Goal: Book appointment/travel/reservation

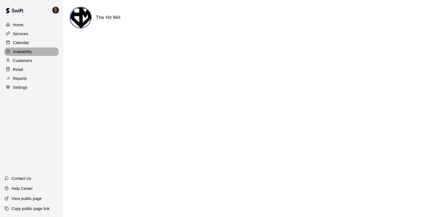
click at [22, 51] on p "Availability" at bounding box center [22, 52] width 19 height 6
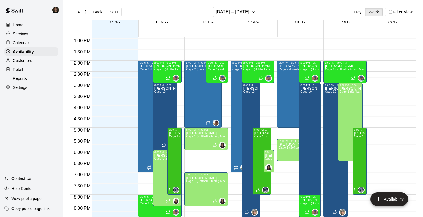
scroll to position [278, 0]
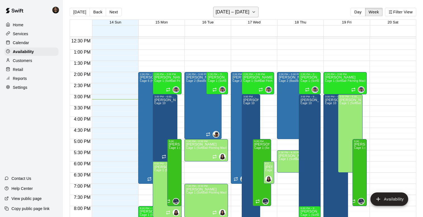
click at [256, 11] on icon "button" at bounding box center [254, 12] width 4 height 7
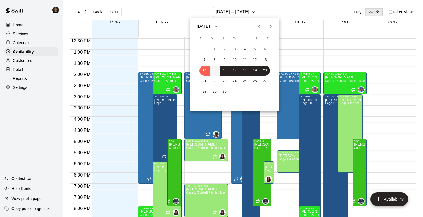
click at [215, 71] on button "15" at bounding box center [215, 71] width 10 height 10
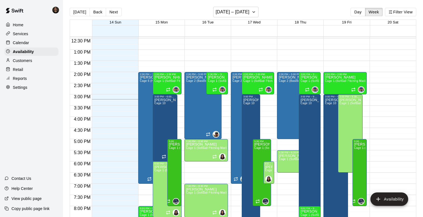
click at [226, 96] on div "12:00 AM – 9:00 AM Closed 2:00 PM – 5:00 PM [PERSON_NAME] Cage 2 (Baseball Pitc…" at bounding box center [206, 27] width 44 height 537
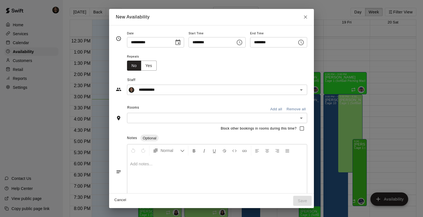
click at [302, 118] on icon "Open" at bounding box center [301, 118] width 7 height 7
click at [293, 139] on div "Notes Optional" at bounding box center [217, 138] width 180 height 9
click at [282, 111] on button "Add all" at bounding box center [276, 109] width 18 height 9
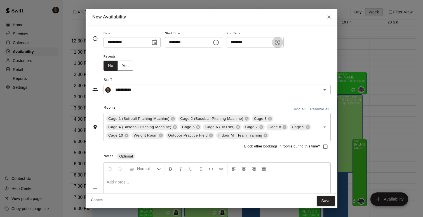
click at [279, 44] on icon "Choose time, selected time is 3:30 PM" at bounding box center [277, 42] width 7 height 7
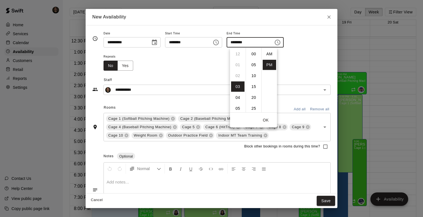
scroll to position [10, 0]
click at [237, 84] on li "06" at bounding box center [237, 87] width 13 height 10
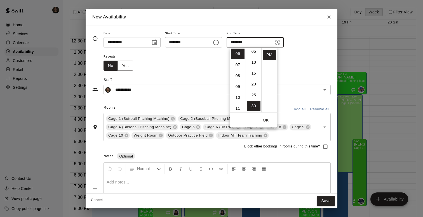
scroll to position [0, 0]
click at [254, 57] on li "00" at bounding box center [253, 54] width 13 height 10
type input "********"
click at [265, 121] on button "OK" at bounding box center [266, 120] width 18 height 10
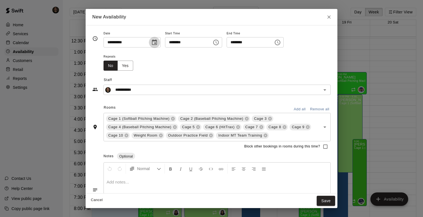
click at [153, 42] on icon "Choose date, selected date is Sep 16, 2025" at bounding box center [154, 42] width 7 height 7
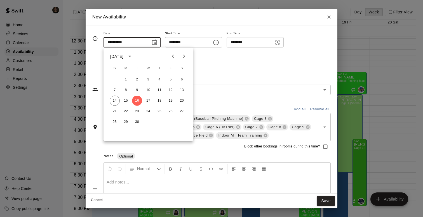
click at [233, 75] on div "**********" at bounding box center [211, 83] width 238 height 24
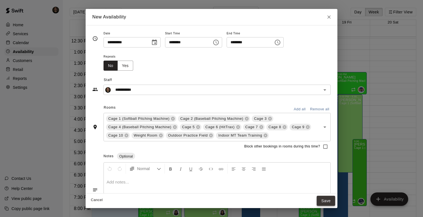
click at [323, 200] on button "Save" at bounding box center [326, 201] width 18 height 10
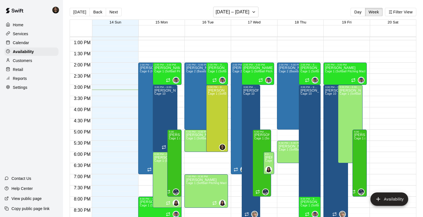
scroll to position [290, 0]
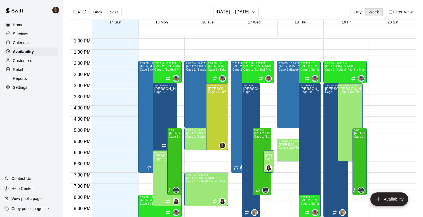
click at [182, 108] on div "12:00 AM – 9:00 AM Closed 2:00 PM – 7:00 PM [PERSON_NAME] Cage 6 (HitTrax) , Ca…" at bounding box center [160, 16] width 44 height 537
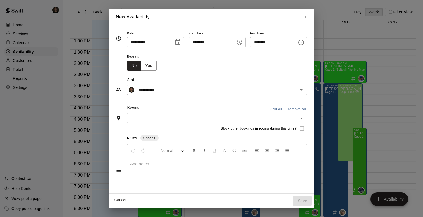
click at [303, 41] on icon "Choose time, selected time is 4:30 PM" at bounding box center [301, 42] width 7 height 7
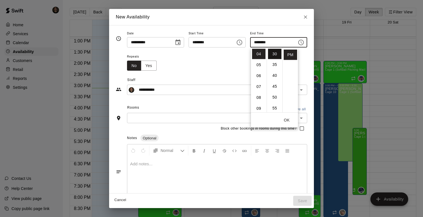
scroll to position [0, 0]
click at [276, 55] on li "00" at bounding box center [274, 54] width 13 height 10
click at [289, 120] on button "OK" at bounding box center [287, 120] width 18 height 10
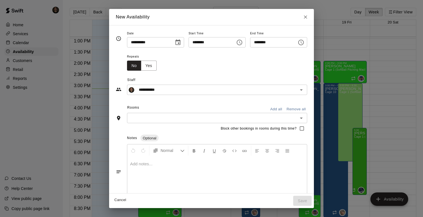
click at [277, 110] on button "Add all" at bounding box center [276, 109] width 18 height 9
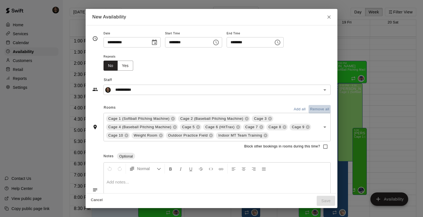
click at [317, 109] on button "Remove all" at bounding box center [320, 109] width 22 height 9
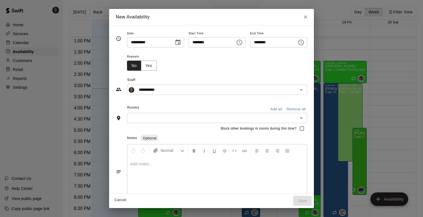
click at [278, 118] on input "text" at bounding box center [213, 118] width 168 height 7
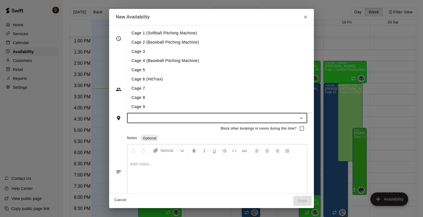
click at [224, 81] on li "Cage 6 (HitTrax)" at bounding box center [219, 79] width 185 height 9
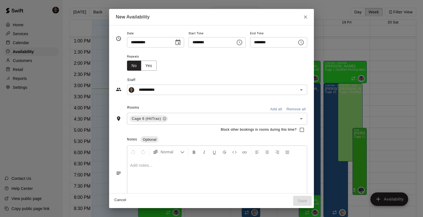
click at [282, 178] on div at bounding box center [217, 180] width 180 height 42
click at [304, 42] on icon "Choose time, selected time is 4:00 PM" at bounding box center [301, 42] width 7 height 7
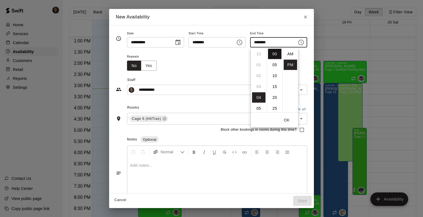
scroll to position [10, 0]
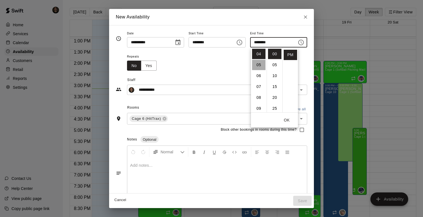
click at [255, 65] on li "05" at bounding box center [258, 65] width 13 height 10
type input "********"
click at [240, 74] on div "**********" at bounding box center [211, 83] width 191 height 24
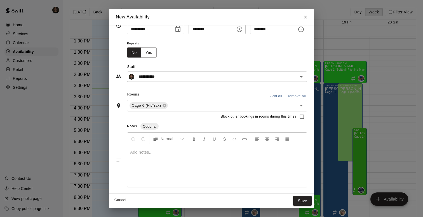
scroll to position [0, 0]
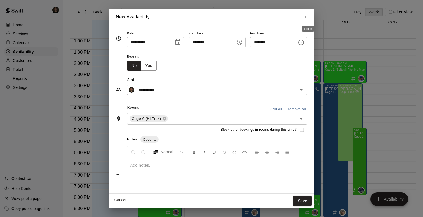
click at [308, 18] on icon "Close" at bounding box center [306, 17] width 6 height 6
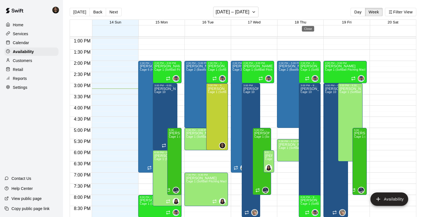
type input "**********"
click at [24, 44] on p "Calendar" at bounding box center [21, 43] width 16 height 6
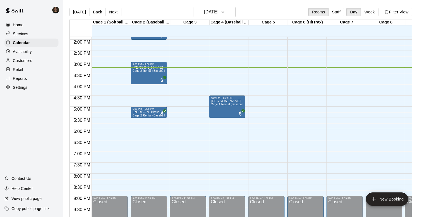
scroll to position [305, 0]
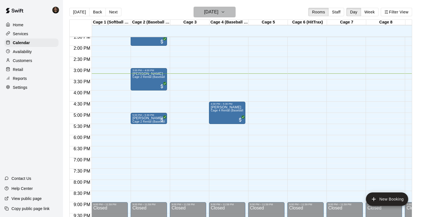
click at [215, 8] on button "[DATE]" at bounding box center [215, 12] width 42 height 11
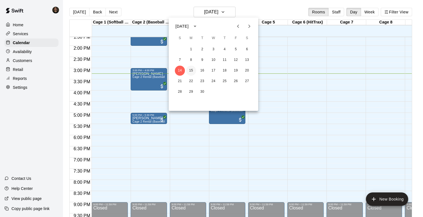
click at [193, 71] on button "15" at bounding box center [191, 71] width 10 height 10
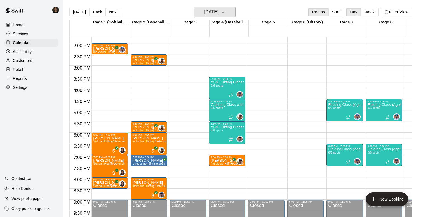
scroll to position [308, 0]
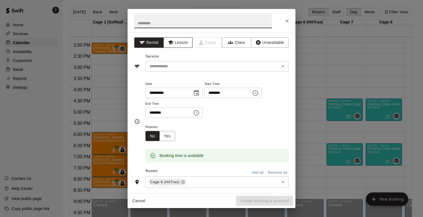
click at [187, 41] on button "Lesson" at bounding box center [177, 42] width 29 height 10
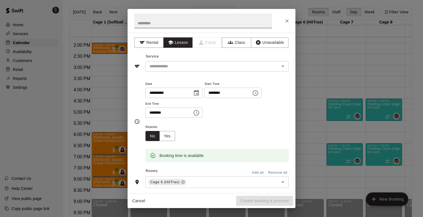
click at [180, 18] on input "text" at bounding box center [203, 20] width 138 height 15
type input "**********"
click at [180, 68] on input "text" at bounding box center [208, 66] width 123 height 7
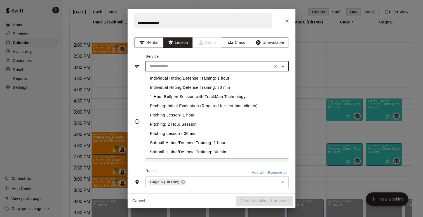
click at [182, 79] on li "Individual Hitting/Defense Training: 1 hour" at bounding box center [217, 78] width 143 height 9
type input "**********"
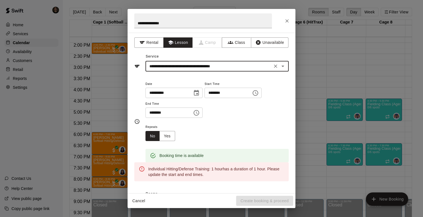
click at [195, 114] on icon "Choose time, selected time is 4:30 PM" at bounding box center [196, 113] width 7 height 7
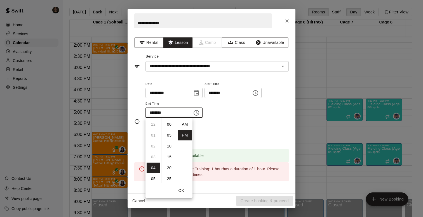
scroll to position [10, 0]
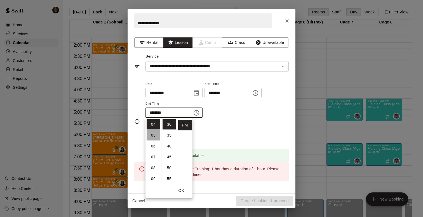
click at [156, 137] on li "05" at bounding box center [153, 135] width 13 height 10
click at [168, 127] on li "00" at bounding box center [169, 124] width 13 height 10
type input "********"
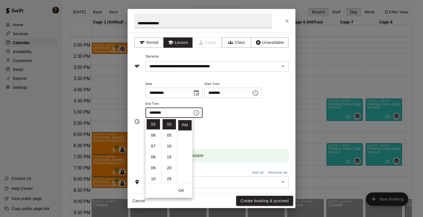
click at [234, 142] on div "Booking time is available" at bounding box center [217, 151] width 143 height 21
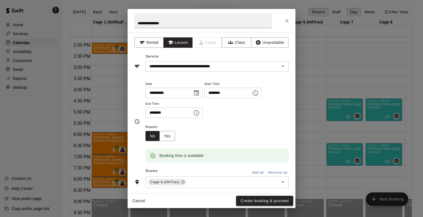
click at [257, 200] on button "Create booking & proceed" at bounding box center [264, 201] width 57 height 10
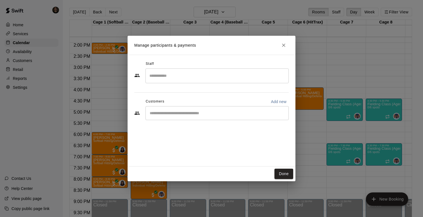
click at [206, 71] on div "​" at bounding box center [217, 76] width 143 height 15
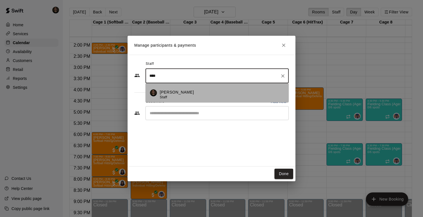
click at [172, 95] on p "[PERSON_NAME]" at bounding box center [177, 93] width 34 height 6
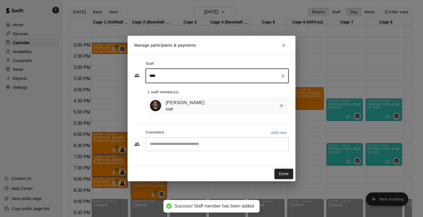
type input "****"
click at [163, 145] on input "Start typing to search customers..." at bounding box center [217, 145] width 138 height 6
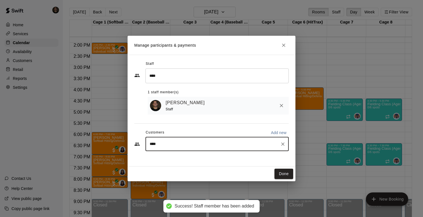
type input "*****"
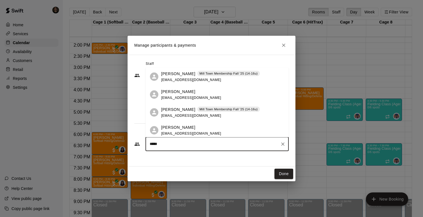
click at [177, 80] on span "[EMAIL_ADDRESS][DOMAIN_NAME]" at bounding box center [191, 80] width 60 height 4
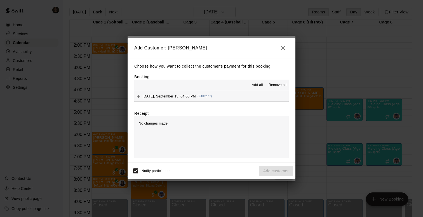
click at [175, 96] on span "[DATE], September 15: 04:00 PM" at bounding box center [169, 96] width 53 height 4
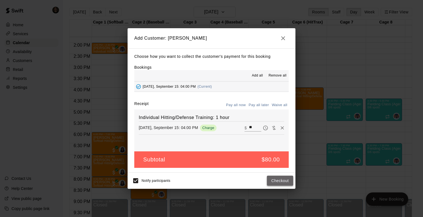
click at [280, 180] on button "Checkout" at bounding box center [280, 181] width 26 height 10
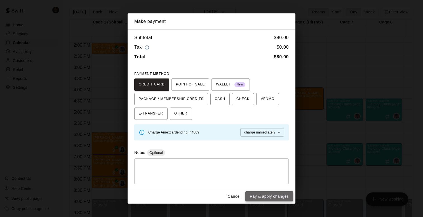
click at [257, 194] on button "Pay & apply changes" at bounding box center [269, 197] width 48 height 10
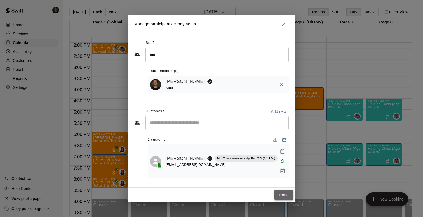
click at [285, 190] on button "Done" at bounding box center [284, 195] width 19 height 10
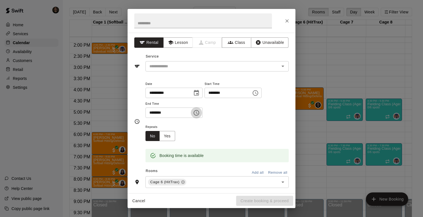
click at [200, 114] on icon "Choose time, selected time is 3:00 PM" at bounding box center [196, 113] width 7 height 7
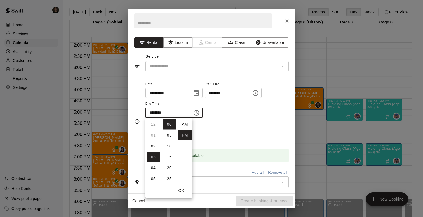
scroll to position [10, 0]
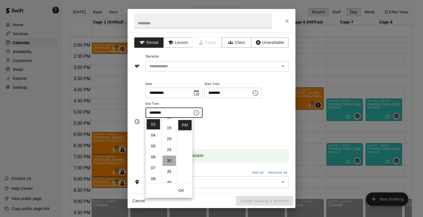
click at [166, 161] on li "30" at bounding box center [169, 161] width 13 height 10
type input "********"
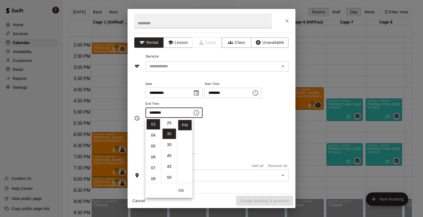
scroll to position [65, 0]
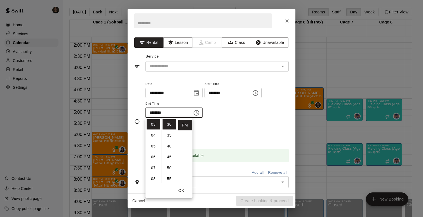
click at [205, 24] on input "text" at bounding box center [203, 20] width 138 height 15
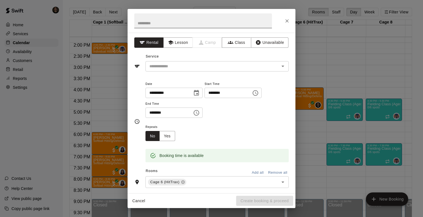
click at [205, 24] on input "text" at bounding box center [203, 20] width 138 height 15
type input "**********"
click at [195, 67] on input "text" at bounding box center [208, 66] width 123 height 7
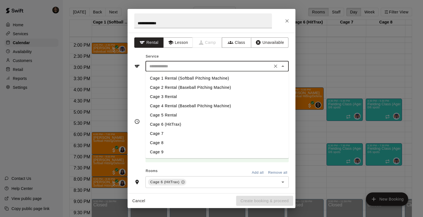
click at [169, 125] on li "Cage 6 (HitTrax)" at bounding box center [217, 124] width 143 height 9
type input "**********"
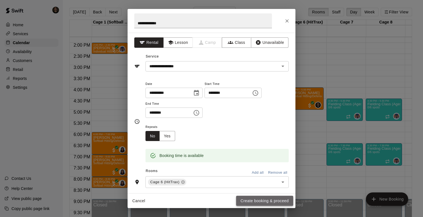
click at [250, 201] on button "Create booking & proceed" at bounding box center [264, 201] width 57 height 10
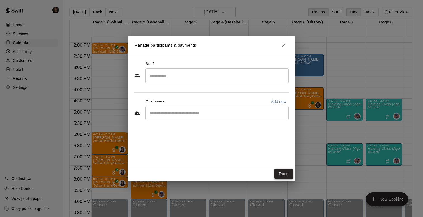
click at [283, 172] on button "Done" at bounding box center [284, 174] width 19 height 10
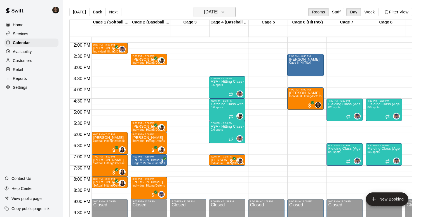
click at [210, 10] on h6 "[DATE]" at bounding box center [211, 12] width 14 height 8
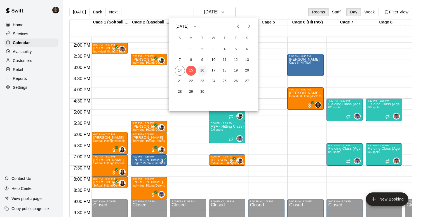
click at [200, 70] on button "16" at bounding box center [202, 71] width 10 height 10
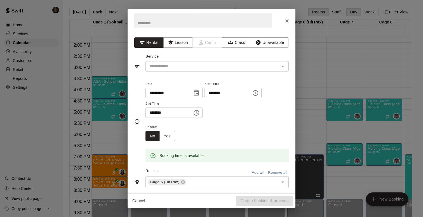
click at [198, 27] on input "text" at bounding box center [203, 20] width 138 height 15
type input "********"
click at [182, 39] on button "Lesson" at bounding box center [177, 42] width 29 height 10
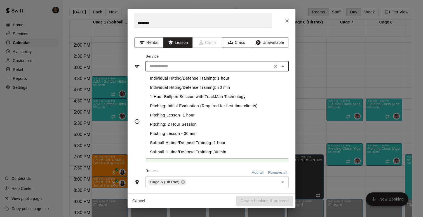
click at [200, 67] on input "text" at bounding box center [208, 66] width 123 height 7
click at [195, 76] on li "Individual Hitting/Defense Training: 1 hour" at bounding box center [217, 78] width 143 height 9
type input "**********"
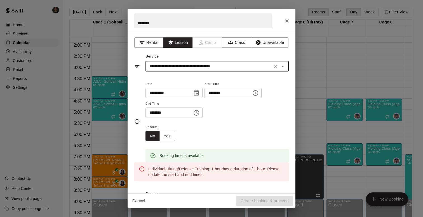
click at [197, 113] on icon "Choose time, selected time is 6:30 PM" at bounding box center [196, 113] width 7 height 7
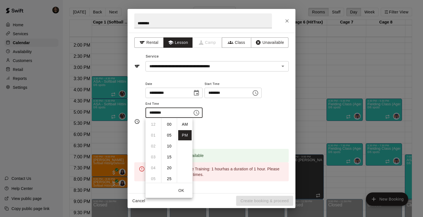
scroll to position [10, 0]
click at [156, 134] on li "07" at bounding box center [153, 135] width 13 height 10
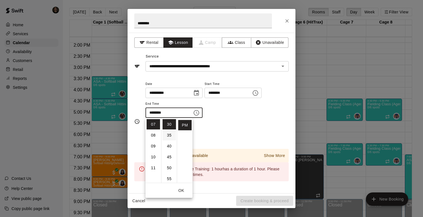
scroll to position [0, 0]
click at [170, 126] on li "00" at bounding box center [169, 124] width 13 height 10
type input "********"
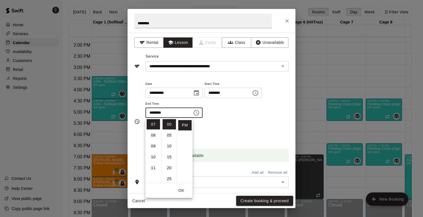
click at [238, 136] on div "Repeats No Yes" at bounding box center [217, 133] width 143 height 18
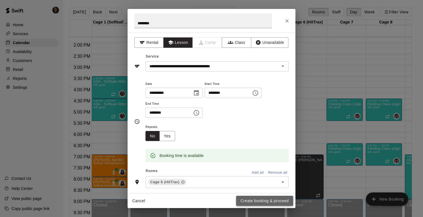
click at [258, 201] on button "Create booking & proceed" at bounding box center [264, 201] width 57 height 10
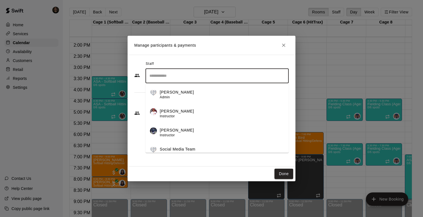
click at [219, 76] on input "Search staff" at bounding box center [217, 76] width 138 height 10
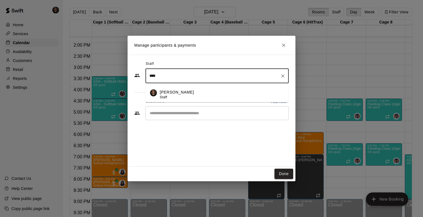
click at [174, 92] on p "[PERSON_NAME]" at bounding box center [177, 93] width 34 height 6
type input "****"
click at [170, 115] on input "Start typing to search customers..." at bounding box center [217, 114] width 138 height 6
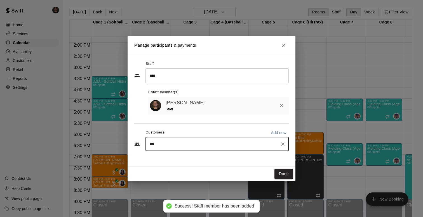
type input "****"
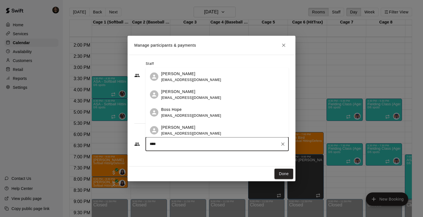
click at [183, 79] on span "[EMAIL_ADDRESS][DOMAIN_NAME]" at bounding box center [191, 80] width 60 height 4
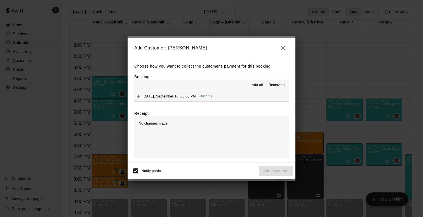
click at [171, 94] on span "[DATE], September 16: 06:00 PM" at bounding box center [169, 96] width 53 height 4
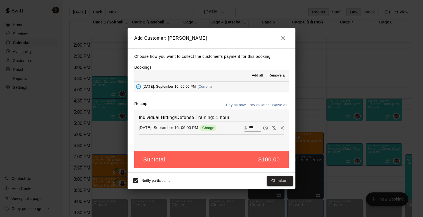
click at [275, 178] on button "Checkout" at bounding box center [280, 181] width 26 height 10
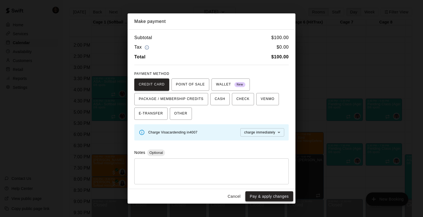
click at [269, 198] on button "Pay & apply changes" at bounding box center [269, 197] width 48 height 10
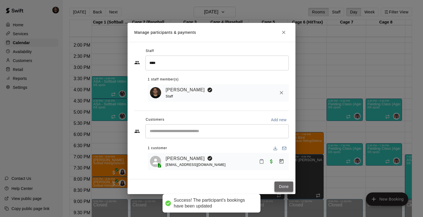
click at [283, 188] on button "Done" at bounding box center [284, 187] width 19 height 10
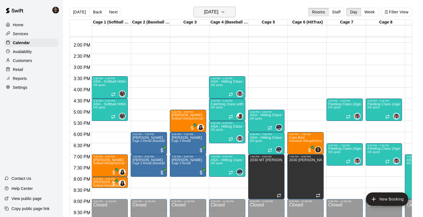
click at [204, 13] on h6 "[DATE]" at bounding box center [211, 12] width 14 height 8
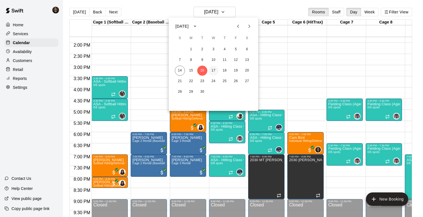
click at [213, 70] on button "17" at bounding box center [213, 71] width 10 height 10
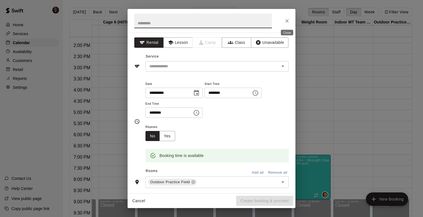
click at [287, 21] on icon "Close" at bounding box center [286, 20] width 3 height 3
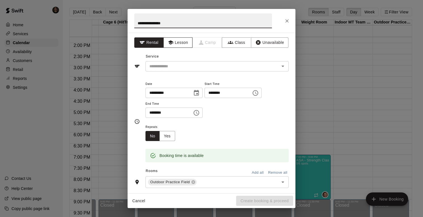
type input "**********"
click at [173, 44] on icon "button" at bounding box center [171, 43] width 6 height 6
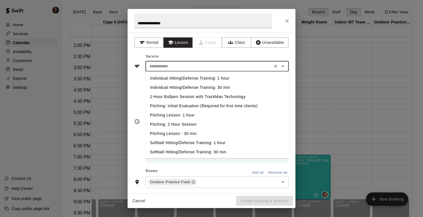
click at [170, 68] on input "text" at bounding box center [208, 66] width 123 height 7
click at [173, 78] on li "Individual Hitting/Defense Training: 1 hour" at bounding box center [217, 78] width 143 height 9
type input "**********"
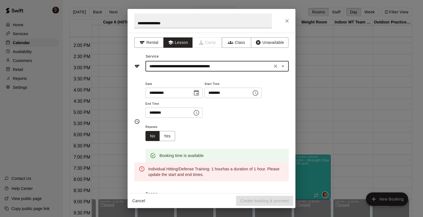
click at [199, 110] on icon "Choose time, selected time is 4:30 PM" at bounding box center [197, 113] width 6 height 6
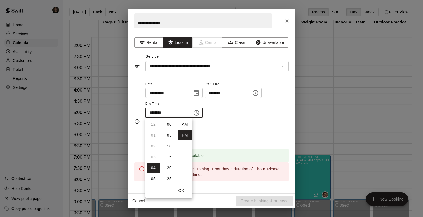
scroll to position [10, 0]
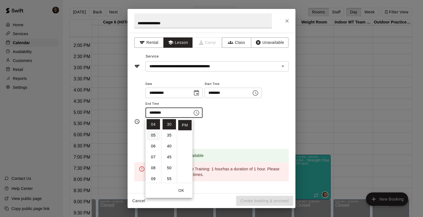
click at [157, 134] on li "05" at bounding box center [153, 135] width 13 height 10
click at [168, 123] on li "00" at bounding box center [169, 124] width 13 height 10
type input "********"
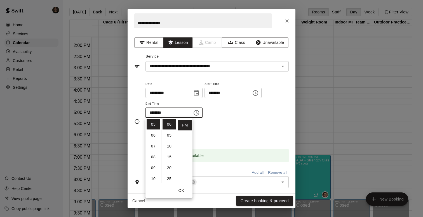
click at [181, 193] on button "OK" at bounding box center [181, 191] width 18 height 10
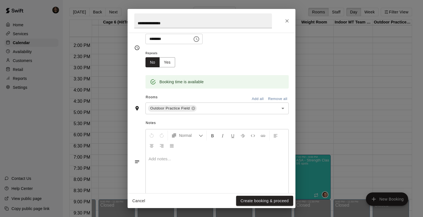
scroll to position [76, 0]
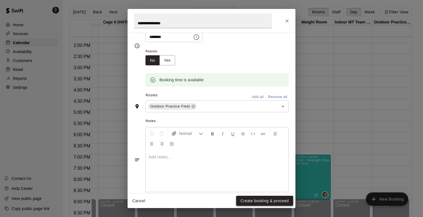
click at [257, 200] on button "Create booking & proceed" at bounding box center [264, 201] width 57 height 10
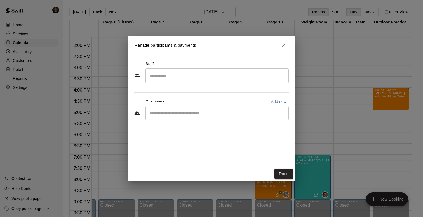
click at [185, 78] on input "Search staff" at bounding box center [217, 76] width 138 height 10
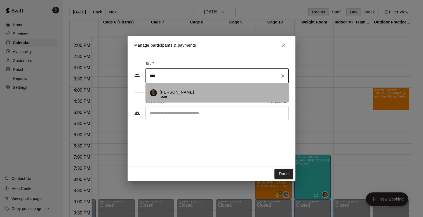
click at [176, 92] on p "[PERSON_NAME]" at bounding box center [177, 93] width 34 height 6
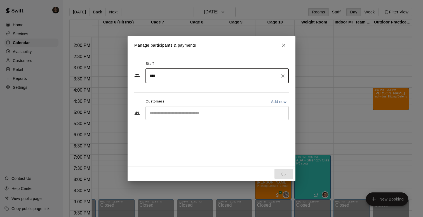
click at [172, 109] on div "​" at bounding box center [217, 113] width 143 height 14
type input "****"
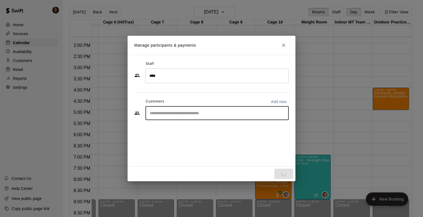
type input "*"
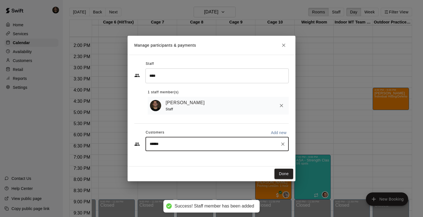
type input "*******"
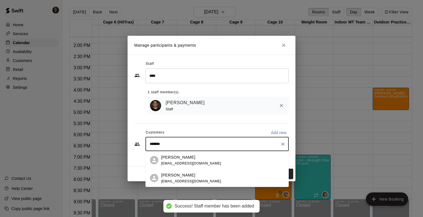
click at [185, 160] on p "[PERSON_NAME]" at bounding box center [178, 157] width 34 height 6
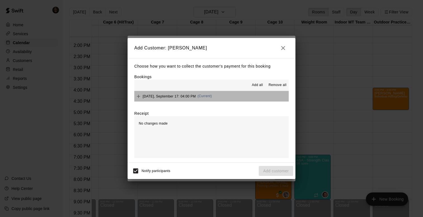
click at [212, 97] on span "(Current)" at bounding box center [205, 96] width 15 height 4
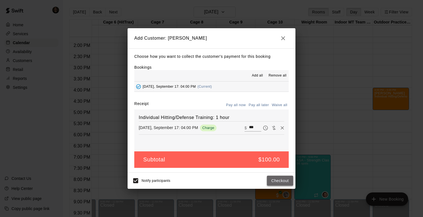
click at [278, 182] on button "Checkout" at bounding box center [280, 181] width 26 height 10
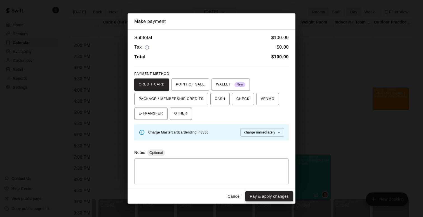
click at [264, 196] on button "Pay & apply changes" at bounding box center [269, 197] width 48 height 10
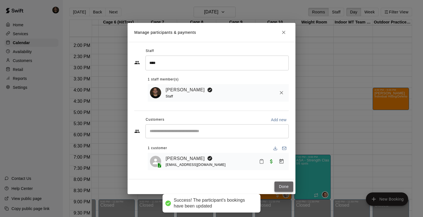
click at [286, 185] on button "Done" at bounding box center [284, 187] width 19 height 10
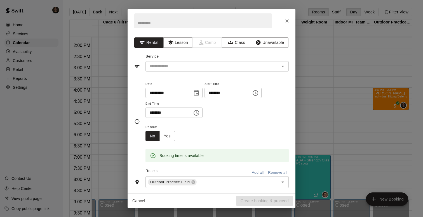
click at [197, 110] on icon "Choose time, selected time is 5:30 PM" at bounding box center [196, 113] width 7 height 7
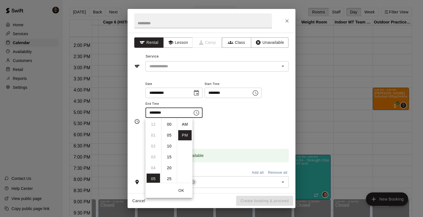
scroll to position [10, 0]
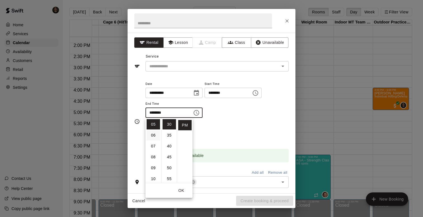
click at [152, 135] on li "06" at bounding box center [153, 135] width 13 height 10
click at [169, 126] on li "00" at bounding box center [169, 124] width 13 height 10
type input "********"
click at [157, 17] on input "text" at bounding box center [203, 20] width 138 height 15
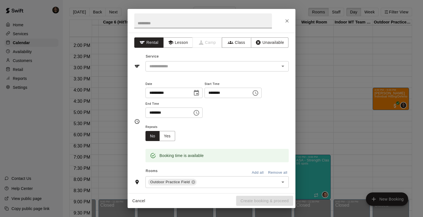
click at [157, 22] on input "text" at bounding box center [203, 20] width 138 height 15
type input "**********"
click at [177, 41] on button "Lesson" at bounding box center [177, 42] width 29 height 10
click at [172, 66] on input "text" at bounding box center [208, 66] width 123 height 7
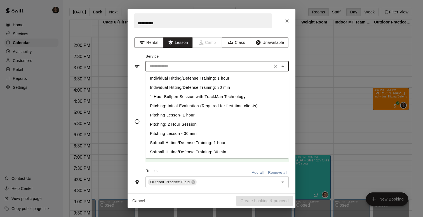
click at [196, 78] on li "Individual Hitting/Defense Training: 1 hour" at bounding box center [217, 78] width 143 height 9
type input "**********"
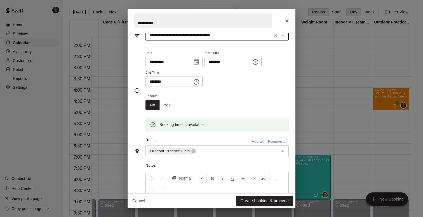
scroll to position [85, 0]
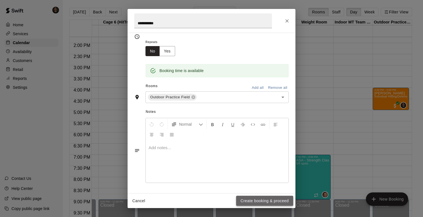
click at [254, 202] on button "Create booking & proceed" at bounding box center [264, 201] width 57 height 10
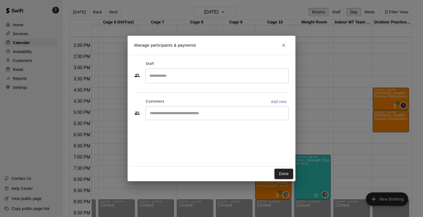
click at [171, 76] on input "Search staff" at bounding box center [217, 76] width 138 height 10
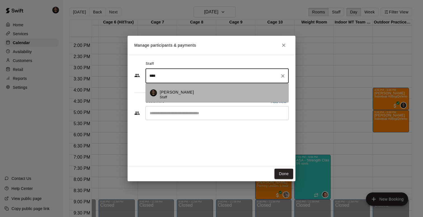
click at [176, 95] on div "[PERSON_NAME] Staff" at bounding box center [177, 95] width 34 height 11
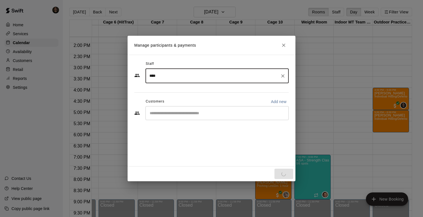
click at [170, 110] on div "​" at bounding box center [217, 113] width 143 height 14
type input "****"
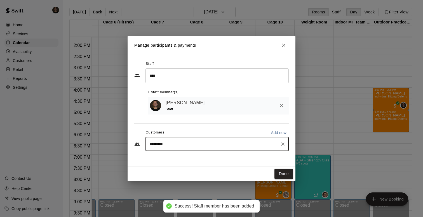
type input "**********"
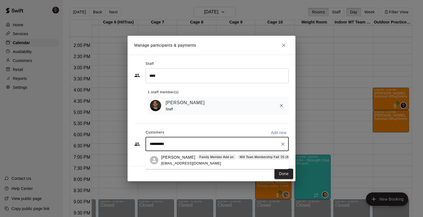
click at [174, 156] on p "[PERSON_NAME]" at bounding box center [178, 157] width 34 height 6
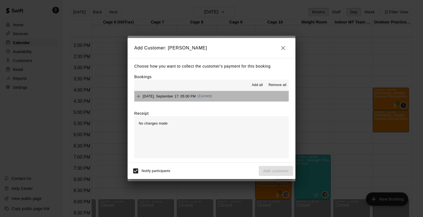
click at [183, 97] on span "[DATE], September 17: 05:00 PM" at bounding box center [169, 96] width 53 height 4
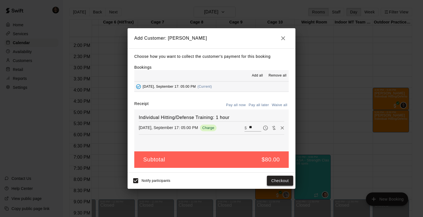
click at [285, 181] on button "Checkout" at bounding box center [280, 181] width 26 height 10
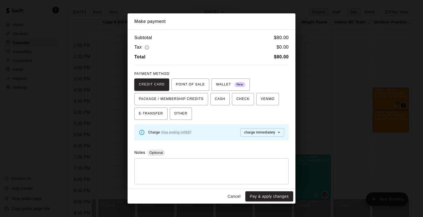
click at [234, 195] on button "Cancel" at bounding box center [234, 197] width 18 height 10
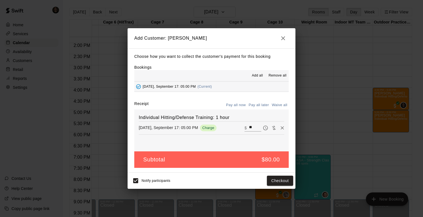
click at [253, 127] on input "**" at bounding box center [255, 128] width 12 height 7
type input "*"
type input "**"
click at [285, 184] on button "Checkout" at bounding box center [280, 181] width 26 height 10
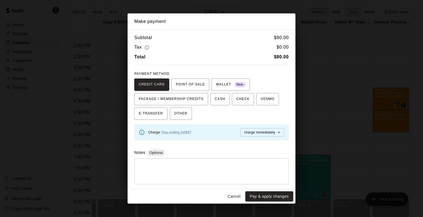
click at [273, 194] on button "Pay & apply changes" at bounding box center [269, 197] width 48 height 10
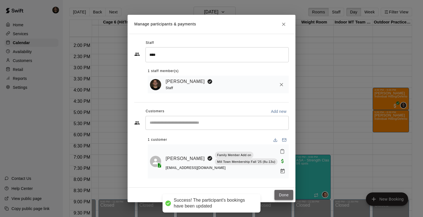
click at [288, 191] on button "Done" at bounding box center [284, 195] width 19 height 10
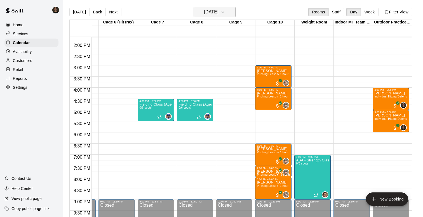
click at [218, 14] on h6 "[DATE]" at bounding box center [211, 12] width 14 height 8
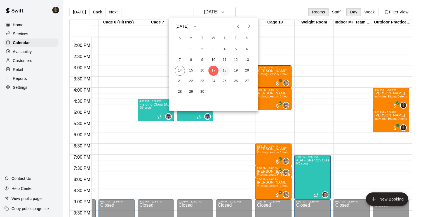
click at [223, 69] on button "18" at bounding box center [225, 71] width 10 height 10
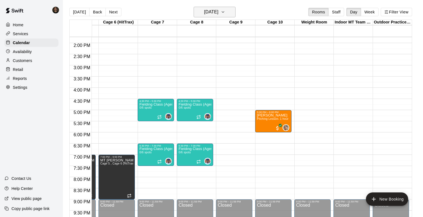
click at [225, 11] on icon "button" at bounding box center [223, 12] width 4 height 7
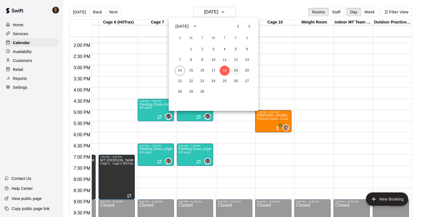
click at [236, 71] on button "19" at bounding box center [236, 71] width 10 height 10
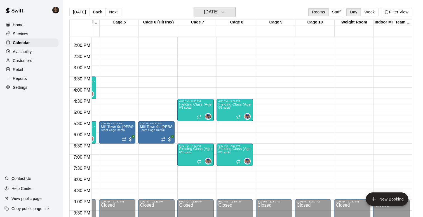
scroll to position [0, 145]
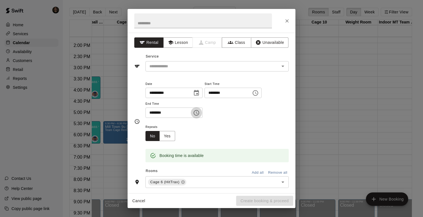
click at [200, 114] on icon "Choose time, selected time is 3:30 PM" at bounding box center [196, 113] width 7 height 7
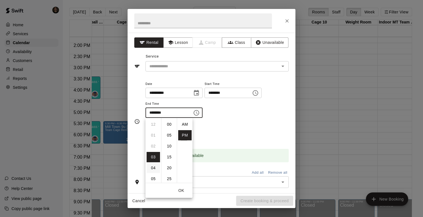
scroll to position [10, 0]
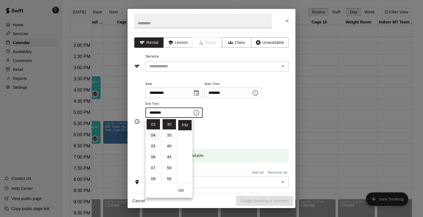
click at [154, 135] on li "04" at bounding box center [153, 135] width 13 height 10
click at [169, 124] on li "00" at bounding box center [169, 124] width 13 height 10
type input "********"
click at [181, 38] on button "Lesson" at bounding box center [177, 42] width 29 height 10
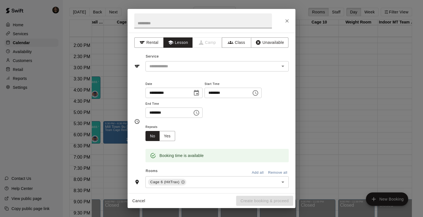
click at [184, 21] on input "text" at bounding box center [203, 20] width 138 height 15
type input "**********"
click at [184, 67] on input "text" at bounding box center [208, 66] width 123 height 7
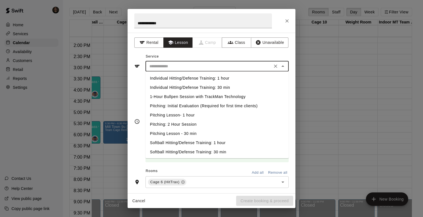
click at [181, 77] on li "Individual Hitting/Defense Training: 1 hour" at bounding box center [217, 78] width 143 height 9
type input "**********"
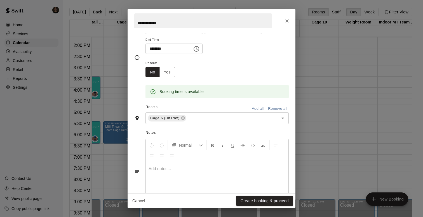
scroll to position [64, 0]
click at [247, 199] on button "Create booking & proceed" at bounding box center [264, 201] width 57 height 10
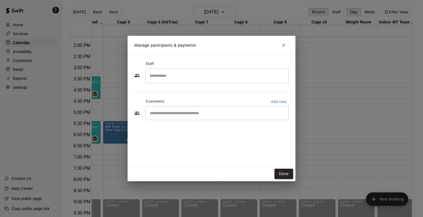
click at [192, 71] on input "Search staff" at bounding box center [217, 76] width 138 height 10
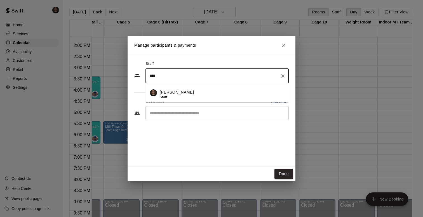
click at [183, 94] on div "[PERSON_NAME] Staff" at bounding box center [222, 95] width 125 height 11
type input "****"
click at [178, 113] on input "Start typing to search customers..." at bounding box center [217, 114] width 138 height 6
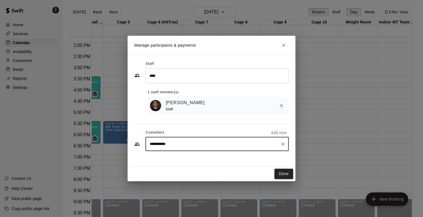
type input "**********"
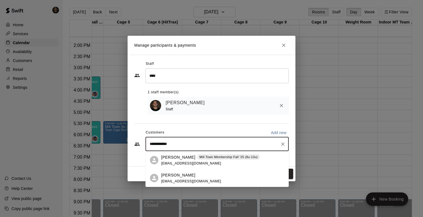
click at [175, 158] on p "[PERSON_NAME]" at bounding box center [178, 157] width 34 height 6
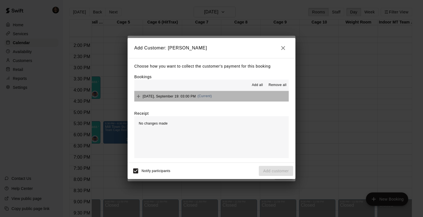
click at [224, 98] on button "[DATE], September 19: 03:00 PM (Current)" at bounding box center [211, 96] width 154 height 10
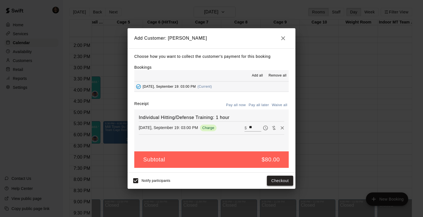
click at [276, 181] on button "Checkout" at bounding box center [280, 181] width 26 height 10
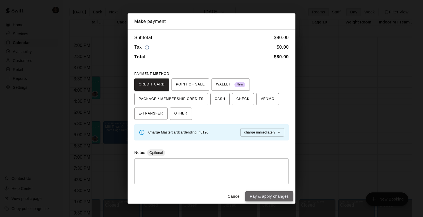
click at [272, 198] on button "Pay & apply changes" at bounding box center [269, 197] width 48 height 10
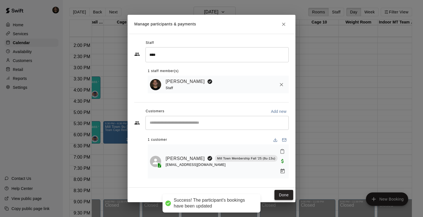
click at [286, 192] on button "Done" at bounding box center [284, 195] width 19 height 10
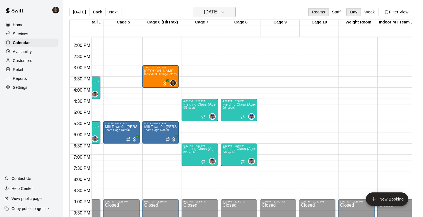
click at [205, 9] on h6 "[DATE]" at bounding box center [211, 12] width 14 height 8
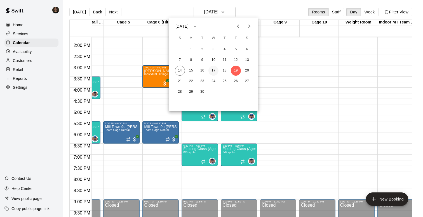
click at [214, 69] on button "17" at bounding box center [213, 71] width 10 height 10
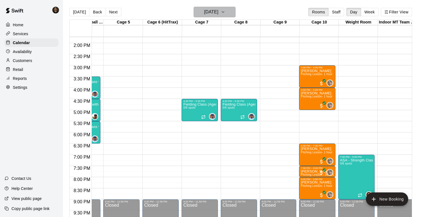
click at [204, 13] on h6 "[DATE]" at bounding box center [211, 12] width 14 height 8
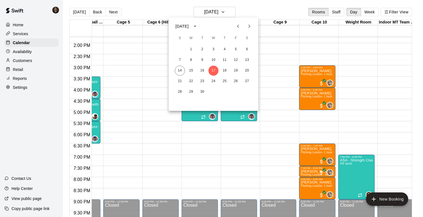
click at [240, 139] on div at bounding box center [211, 108] width 423 height 217
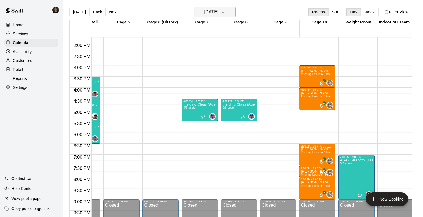
click at [218, 13] on h6 "[DATE]" at bounding box center [211, 12] width 14 height 8
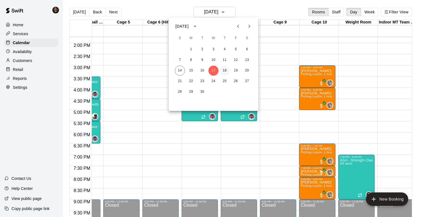
click at [225, 71] on button "18" at bounding box center [225, 71] width 10 height 10
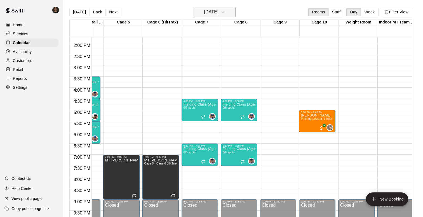
click at [211, 13] on h6 "[DATE]" at bounding box center [211, 12] width 14 height 8
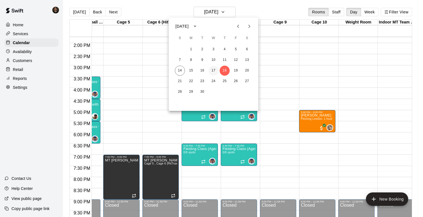
click at [213, 69] on button "17" at bounding box center [213, 71] width 10 height 10
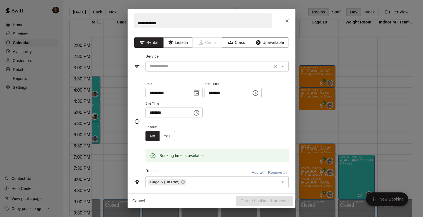
type input "**********"
click at [175, 68] on input "text" at bounding box center [208, 66] width 123 height 7
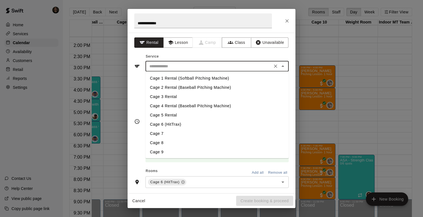
click at [171, 127] on li "Cage 6 (HitTrax)" at bounding box center [217, 124] width 143 height 9
type input "**********"
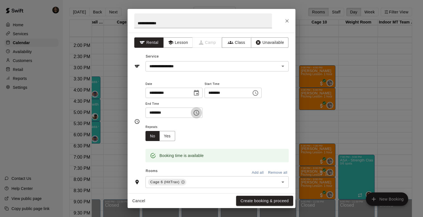
click at [196, 114] on icon "Choose time, selected time is 3:00 PM" at bounding box center [196, 113] width 7 height 7
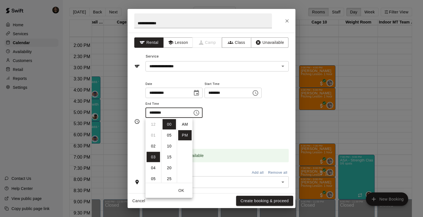
scroll to position [10, 0]
click at [170, 160] on li "15" at bounding box center [169, 157] width 13 height 10
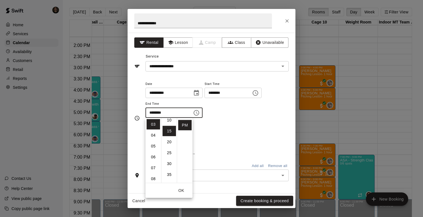
scroll to position [33, 0]
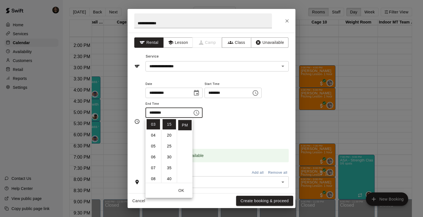
click at [225, 142] on div "Booking time is available" at bounding box center [217, 151] width 143 height 21
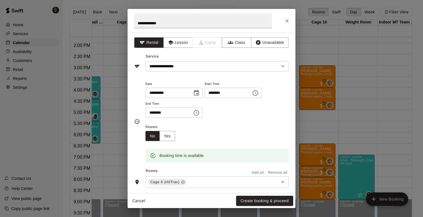
click at [199, 114] on icon "Choose time, selected time is 3:15 PM" at bounding box center [197, 113] width 6 height 6
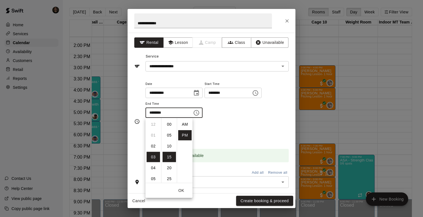
scroll to position [10, 0]
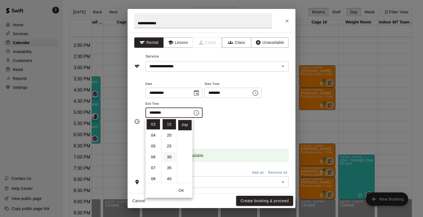
click at [167, 156] on li "30" at bounding box center [169, 157] width 13 height 10
type input "********"
click at [220, 134] on div "Repeats No Yes" at bounding box center [217, 133] width 143 height 18
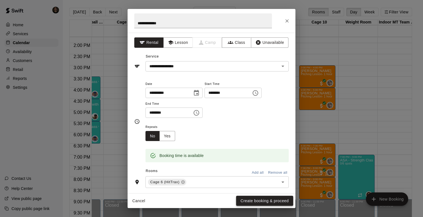
click at [254, 201] on button "Create booking & proceed" at bounding box center [264, 201] width 57 height 10
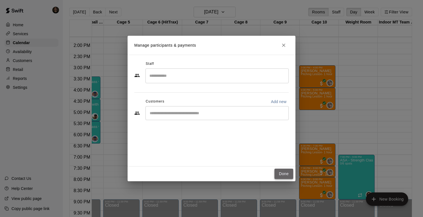
click at [283, 176] on button "Done" at bounding box center [284, 174] width 19 height 10
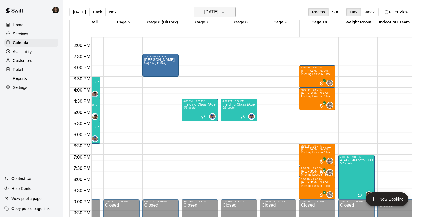
click at [208, 12] on h6 "[DATE]" at bounding box center [211, 12] width 14 height 8
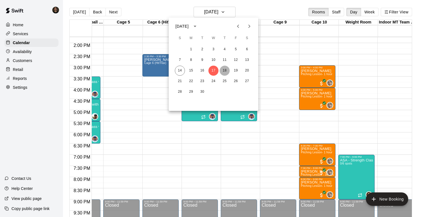
click at [225, 71] on button "18" at bounding box center [225, 71] width 10 height 10
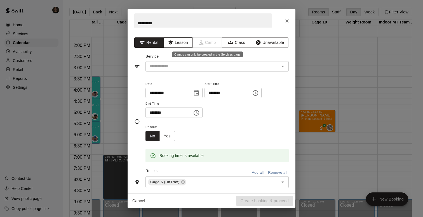
type input "**********"
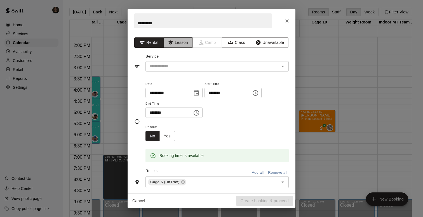
click at [173, 44] on icon "button" at bounding box center [171, 43] width 6 height 6
click at [170, 69] on input "text" at bounding box center [208, 66] width 123 height 7
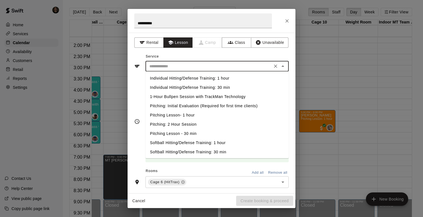
click at [173, 78] on li "Individual Hitting/Defense Training: 1 hour" at bounding box center [217, 78] width 143 height 9
type input "**********"
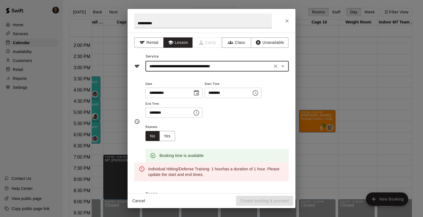
click at [200, 114] on icon "Choose time, selected time is 3:30 PM" at bounding box center [196, 113] width 7 height 7
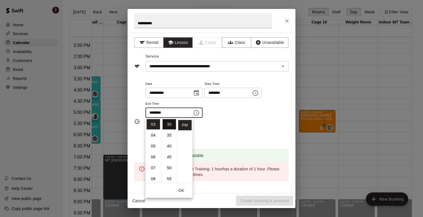
scroll to position [0, 0]
click at [153, 135] on li "04" at bounding box center [153, 135] width 13 height 10
click at [168, 125] on li "00" at bounding box center [169, 124] width 13 height 10
type input "********"
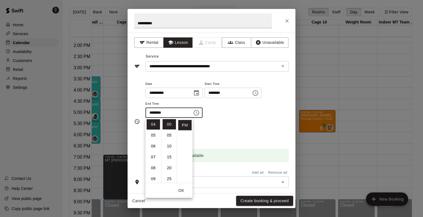
click at [207, 128] on div "Repeats No Yes" at bounding box center [217, 133] width 143 height 18
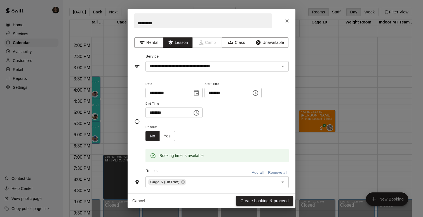
click at [260, 199] on button "Create booking & proceed" at bounding box center [264, 201] width 57 height 10
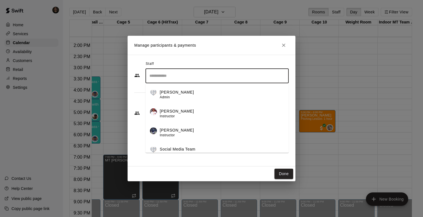
click at [173, 81] on input "Search staff" at bounding box center [217, 76] width 138 height 10
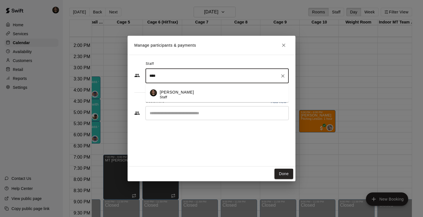
click at [170, 97] on div "[PERSON_NAME] Staff" at bounding box center [177, 95] width 34 height 11
type input "****"
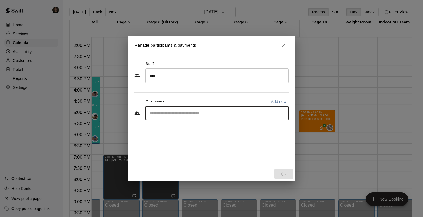
click at [166, 114] on input "Start typing to search customers..." at bounding box center [217, 114] width 138 height 6
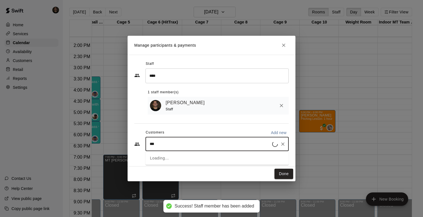
type input "****"
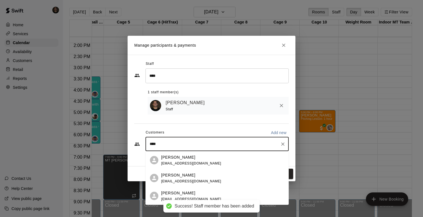
click at [172, 165] on span "[EMAIL_ADDRESS][DOMAIN_NAME]" at bounding box center [191, 163] width 60 height 4
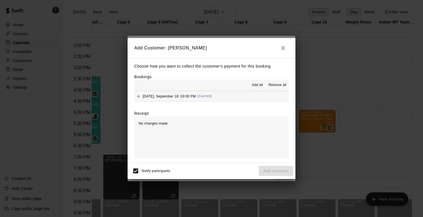
click at [212, 97] on span "(Current)" at bounding box center [205, 96] width 15 height 4
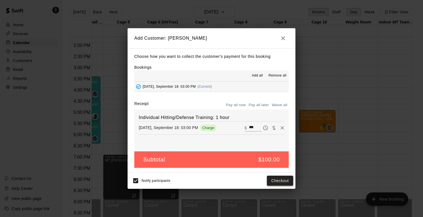
click at [276, 179] on button "Checkout" at bounding box center [280, 181] width 26 height 10
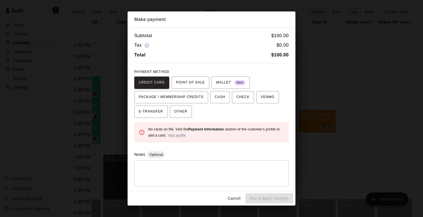
click at [235, 201] on button "Cancel" at bounding box center [234, 199] width 18 height 10
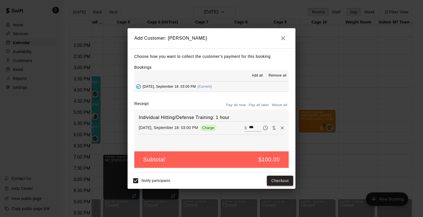
click at [281, 178] on button "Checkout" at bounding box center [280, 181] width 26 height 10
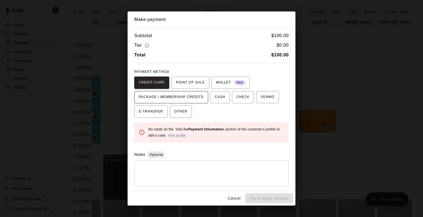
click at [187, 93] on button "PACKAGE / MEMBERSHIP CREDITS" at bounding box center [171, 97] width 74 height 12
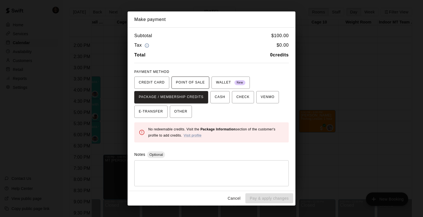
click at [191, 83] on span "POINT OF SALE" at bounding box center [190, 82] width 29 height 9
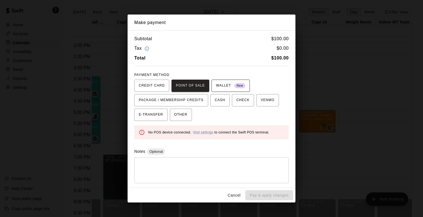
click at [227, 89] on span "WALLET New" at bounding box center [230, 85] width 29 height 9
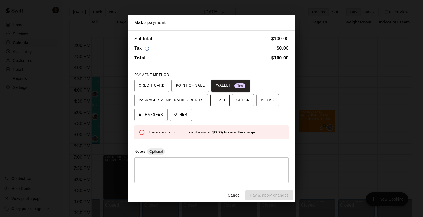
click at [220, 101] on span "CASH" at bounding box center [220, 100] width 10 height 9
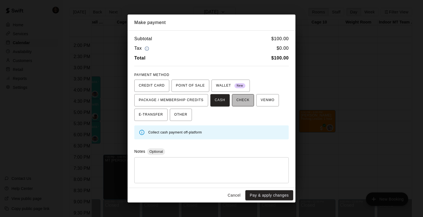
click at [239, 102] on span "CHECK" at bounding box center [242, 100] width 13 height 9
click at [265, 100] on span "VENMO" at bounding box center [268, 100] width 14 height 9
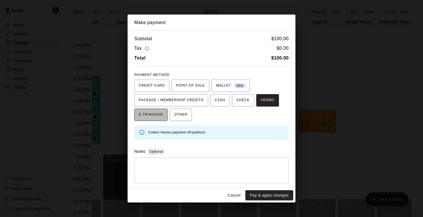
click at [159, 115] on span "E-TRANSFER" at bounding box center [151, 115] width 24 height 9
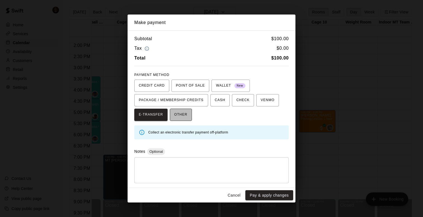
click at [180, 115] on span "OTHER" at bounding box center [180, 115] width 13 height 9
click at [122, 86] on div "Make payment Subtotal $ 100.00 Tax $ 0.00 Total $ 100.00 PAYMENT METHOD CREDIT …" at bounding box center [211, 108] width 423 height 217
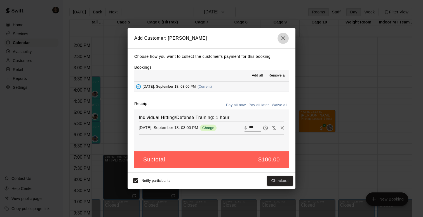
click at [288, 39] on button "button" at bounding box center [283, 38] width 11 height 11
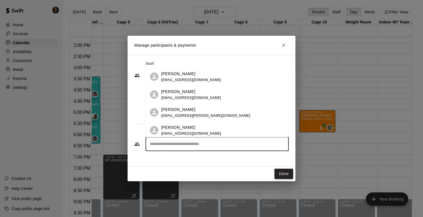
click at [219, 145] on input "Start typing to search customers..." at bounding box center [217, 145] width 138 height 6
type input "***"
click at [193, 114] on span "[EMAIL_ADDRESS][DOMAIN_NAME]" at bounding box center [191, 116] width 60 height 4
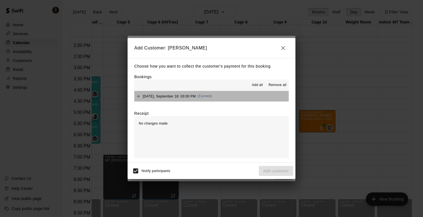
click at [177, 95] on span "[DATE], September 18: 03:00 PM" at bounding box center [169, 96] width 53 height 4
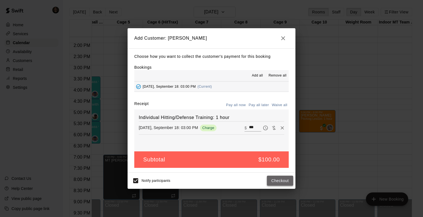
click at [280, 180] on button "Checkout" at bounding box center [280, 181] width 26 height 10
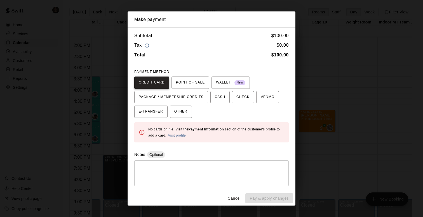
click at [152, 80] on span "CREDIT CARD" at bounding box center [152, 82] width 26 height 9
click at [242, 99] on span "CHECK" at bounding box center [242, 97] width 13 height 9
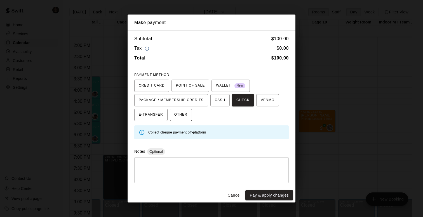
click at [181, 113] on span "OTHER" at bounding box center [180, 115] width 13 height 9
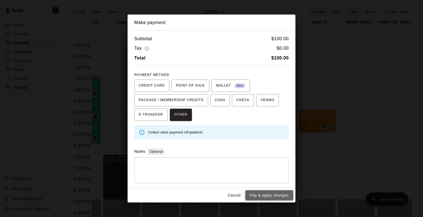
click at [265, 194] on button "Pay & apply changes" at bounding box center [269, 196] width 48 height 10
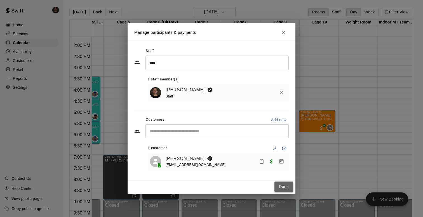
click at [282, 187] on button "Done" at bounding box center [284, 187] width 19 height 10
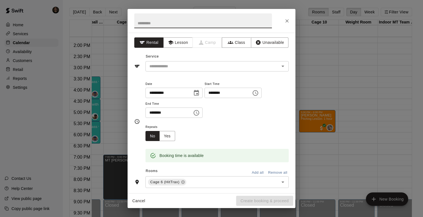
click at [226, 26] on input "text" at bounding box center [203, 20] width 138 height 15
type input "**********"
click at [188, 42] on button "Lesson" at bounding box center [177, 42] width 29 height 10
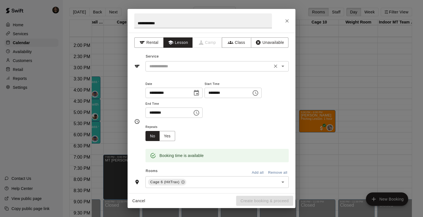
click at [172, 68] on input "text" at bounding box center [208, 66] width 123 height 7
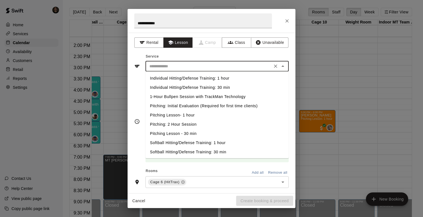
click at [169, 81] on li "Individual Hitting/Defense Training: 1 hour" at bounding box center [217, 78] width 143 height 9
type input "**********"
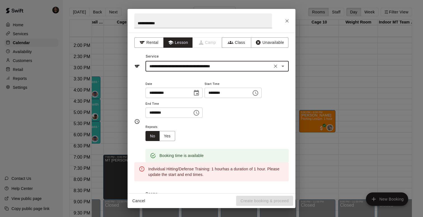
click at [200, 112] on icon "Choose time, selected time is 4:30 PM" at bounding box center [196, 113] width 7 height 7
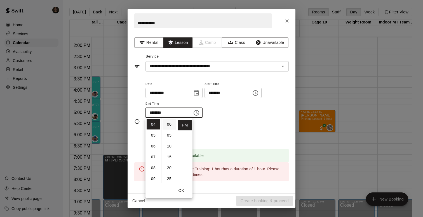
click at [168, 125] on li "00" at bounding box center [169, 124] width 13 height 10
click at [153, 135] on li "05" at bounding box center [153, 135] width 13 height 10
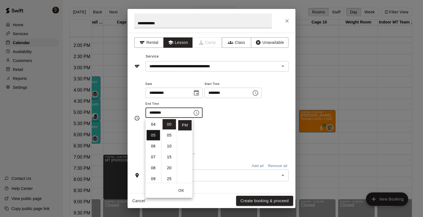
type input "********"
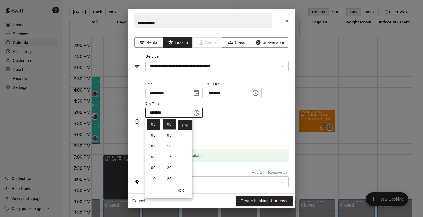
click at [222, 140] on div "Repeats No Yes" at bounding box center [217, 133] width 143 height 18
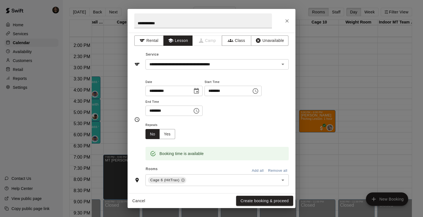
scroll to position [0, 0]
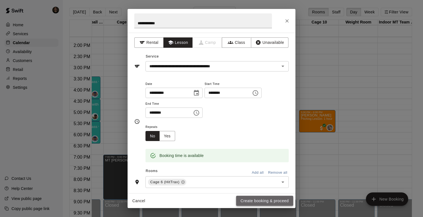
click at [254, 202] on button "Create booking & proceed" at bounding box center [264, 201] width 57 height 10
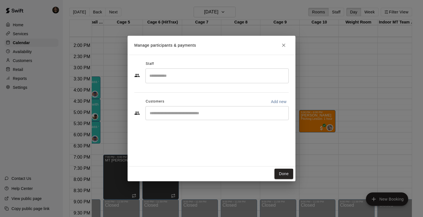
click at [186, 72] on input "Search staff" at bounding box center [217, 76] width 138 height 10
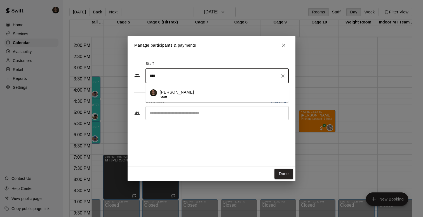
click at [167, 98] on div "[PERSON_NAME] Staff" at bounding box center [177, 95] width 34 height 11
type input "****"
click at [164, 113] on input "Start typing to search customers..." at bounding box center [217, 114] width 138 height 6
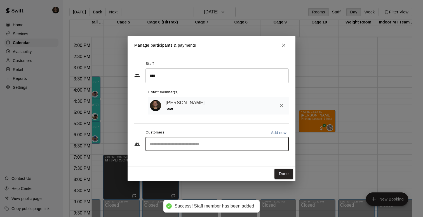
click at [153, 144] on input "Start typing to search customers..." at bounding box center [217, 145] width 138 height 6
type input "**"
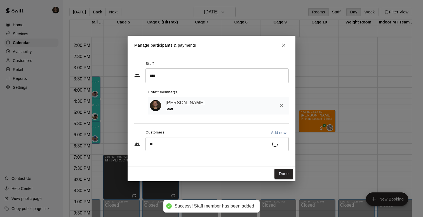
click at [179, 108] on div "Staff" at bounding box center [186, 110] width 41 height 6
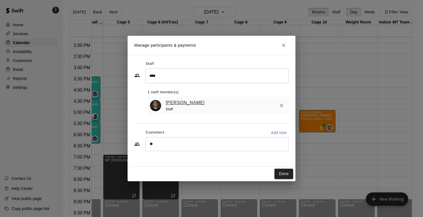
click at [179, 106] on link "[PERSON_NAME]" at bounding box center [185, 102] width 39 height 7
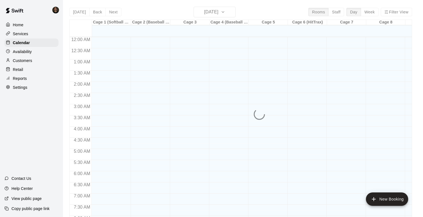
scroll to position [334, 0]
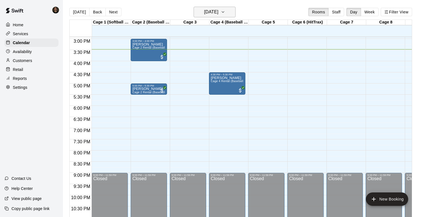
click at [215, 7] on button "[DATE]" at bounding box center [215, 12] width 42 height 11
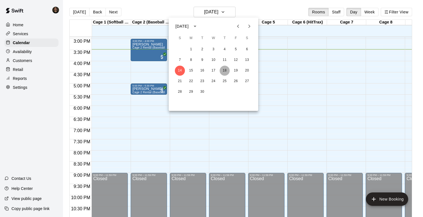
click at [225, 71] on button "18" at bounding box center [225, 71] width 10 height 10
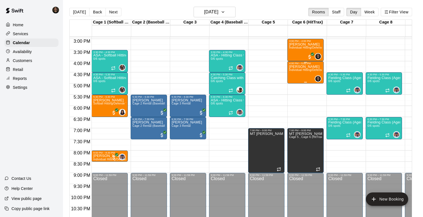
click at [304, 77] on div "[PERSON_NAME] Individual Hitting/Defense Training: 1 hour" at bounding box center [305, 173] width 33 height 217
click at [294, 71] on icon "edit" at bounding box center [295, 70] width 7 height 7
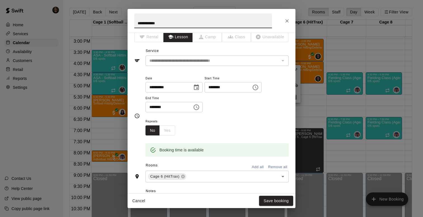
scroll to position [0, 0]
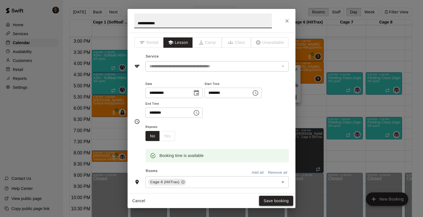
click at [266, 200] on button "Save booking" at bounding box center [276, 201] width 34 height 10
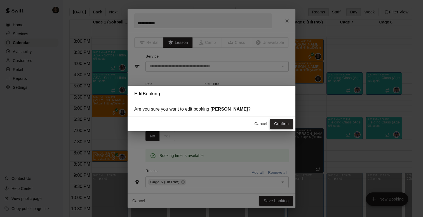
click at [276, 124] on button "Confirm" at bounding box center [282, 124] width 24 height 10
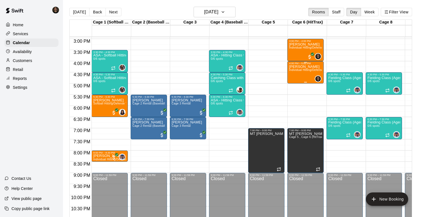
click at [292, 77] on div "[PERSON_NAME] Individual Hitting/Defense Training: 1 hour" at bounding box center [305, 173] width 33 height 217
click at [295, 95] on icon "delete" at bounding box center [295, 97] width 4 height 5
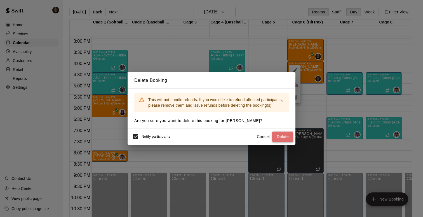
click at [280, 137] on button "Delete" at bounding box center [282, 137] width 21 height 10
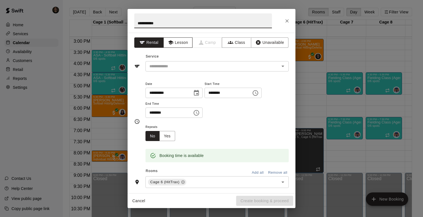
type input "**********"
click at [176, 43] on button "Lesson" at bounding box center [177, 42] width 29 height 10
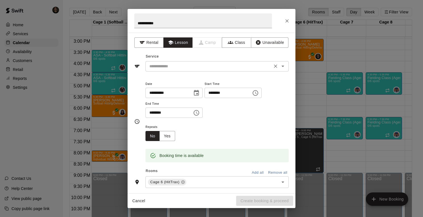
click at [171, 67] on input "text" at bounding box center [208, 66] width 123 height 7
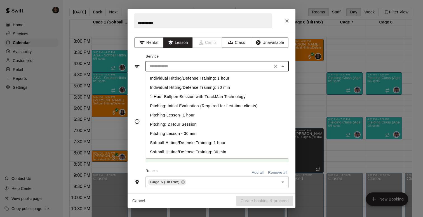
click at [176, 77] on li "Individual Hitting/Defense Training: 1 hour" at bounding box center [217, 78] width 143 height 9
type input "**********"
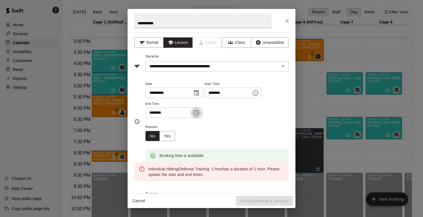
click at [200, 110] on icon "Choose time, selected time is 4:30 PM" at bounding box center [196, 113] width 7 height 7
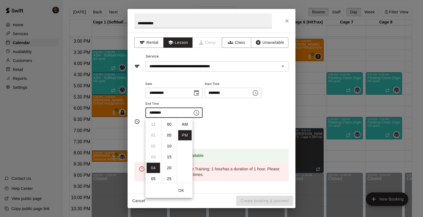
scroll to position [10, 0]
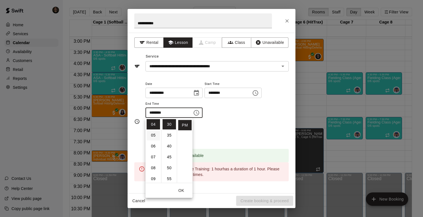
click at [157, 134] on li "05" at bounding box center [153, 135] width 13 height 10
click at [171, 126] on li "00" at bounding box center [169, 124] width 13 height 10
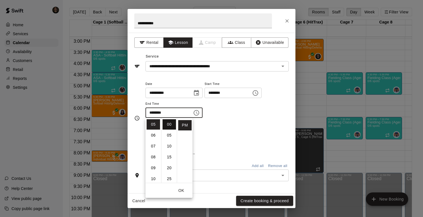
type input "********"
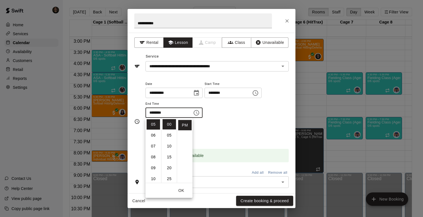
click at [182, 192] on button "OK" at bounding box center [181, 191] width 18 height 10
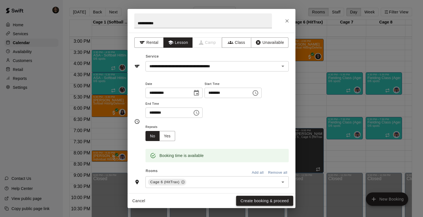
click at [243, 199] on button "Create booking & proceed" at bounding box center [264, 201] width 57 height 10
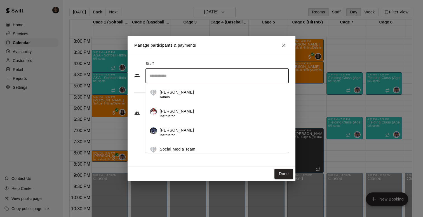
click at [245, 78] on input "Search staff" at bounding box center [217, 76] width 138 height 10
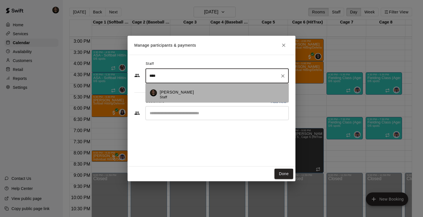
click at [184, 94] on div "[PERSON_NAME] Staff" at bounding box center [222, 95] width 125 height 11
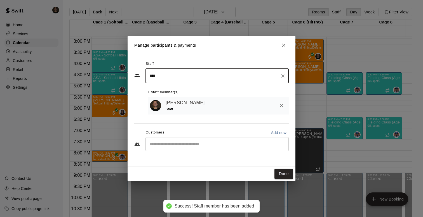
type input "****"
click at [169, 146] on input "Start typing to search customers..." at bounding box center [217, 145] width 138 height 6
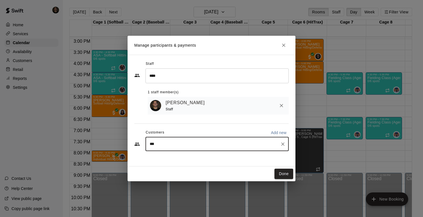
type input "****"
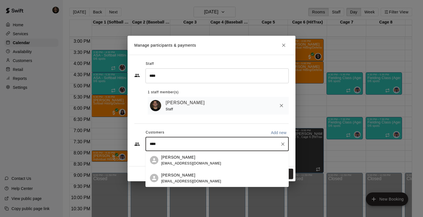
click at [172, 160] on p "[PERSON_NAME]" at bounding box center [178, 157] width 34 height 6
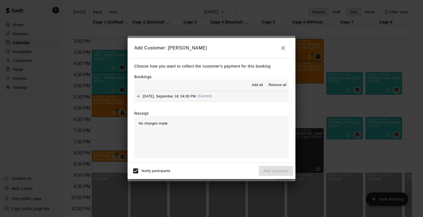
click at [182, 91] on hr at bounding box center [211, 91] width 154 height 0
click at [182, 94] on div "[DATE], September 18: 04:00 PM (Current)" at bounding box center [173, 96] width 78 height 8
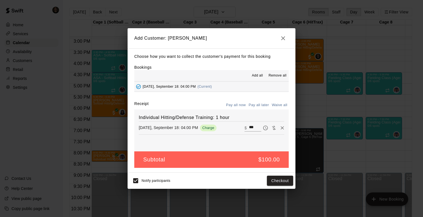
click at [220, 160] on div "Subtotal $100.00" at bounding box center [211, 160] width 154 height 17
click at [208, 163] on div "Subtotal $100.00" at bounding box center [211, 160] width 154 height 17
click at [287, 183] on button "Checkout" at bounding box center [280, 181] width 26 height 10
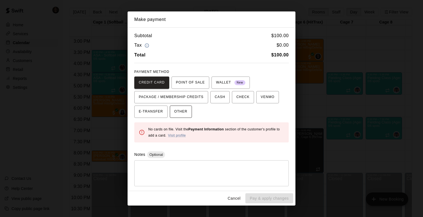
click at [182, 115] on span "OTHER" at bounding box center [180, 111] width 13 height 9
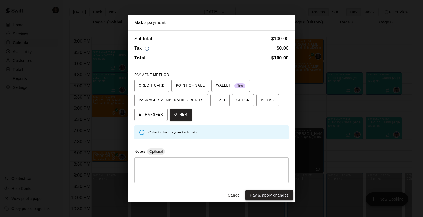
click at [262, 198] on button "Pay & apply changes" at bounding box center [269, 196] width 48 height 10
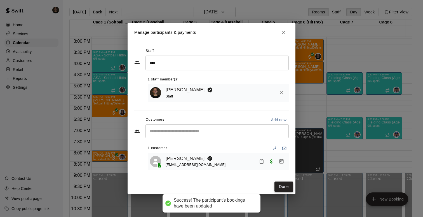
click at [283, 189] on button "Done" at bounding box center [284, 187] width 19 height 10
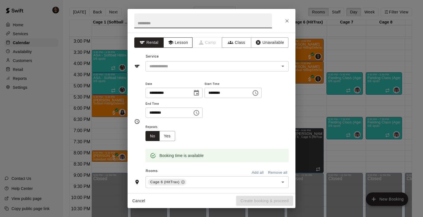
click at [175, 41] on button "Lesson" at bounding box center [177, 42] width 29 height 10
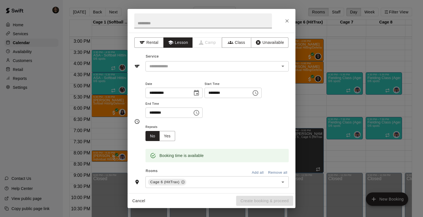
click at [181, 23] on input "text" at bounding box center [203, 20] width 138 height 15
type input "**********"
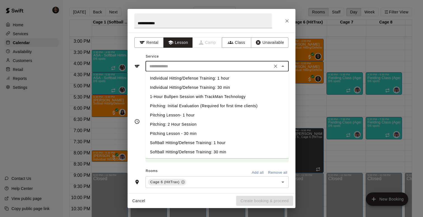
click at [171, 68] on input "text" at bounding box center [208, 66] width 123 height 7
click at [175, 78] on li "Individual Hitting/Defense Training: 1 hour" at bounding box center [217, 78] width 143 height 9
type input "**********"
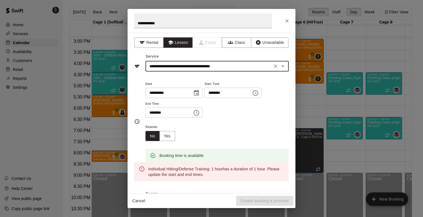
click at [199, 112] on icon "Choose time, selected time is 5:30 PM" at bounding box center [197, 113] width 6 height 6
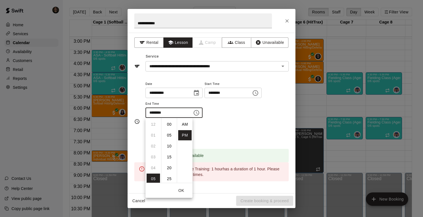
scroll to position [10, 0]
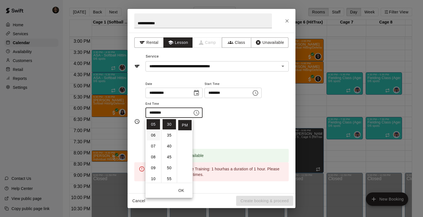
click at [154, 133] on li "06" at bounding box center [153, 135] width 13 height 10
click at [169, 125] on li "00" at bounding box center [169, 124] width 13 height 10
type input "********"
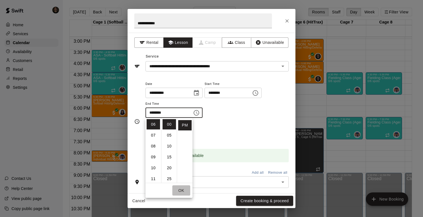
click at [181, 190] on button "OK" at bounding box center [181, 191] width 18 height 10
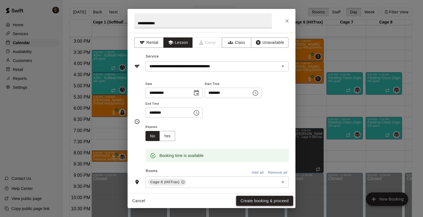
click at [249, 202] on button "Create booking & proceed" at bounding box center [264, 201] width 57 height 10
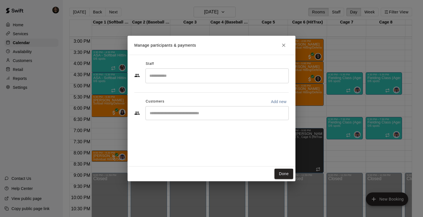
click at [208, 80] on input "Search staff" at bounding box center [217, 76] width 138 height 10
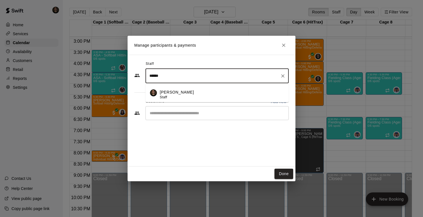
click at [177, 94] on p "[PERSON_NAME]" at bounding box center [177, 93] width 34 height 6
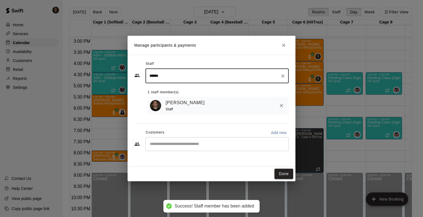
type input "******"
click at [164, 147] on input "Start typing to search customers..." at bounding box center [217, 145] width 138 height 6
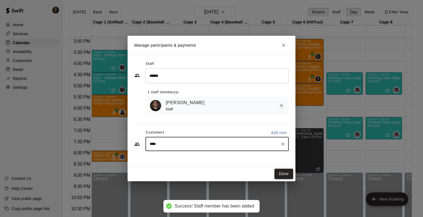
type input "*****"
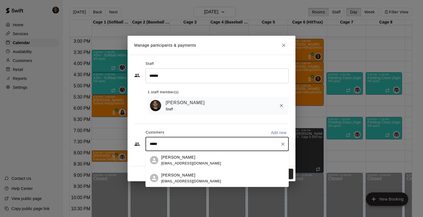
click at [186, 159] on div "[PERSON_NAME]" at bounding box center [191, 157] width 60 height 6
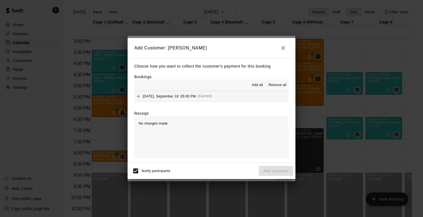
click at [174, 95] on span "[DATE], September 18: 05:00 PM" at bounding box center [169, 96] width 53 height 4
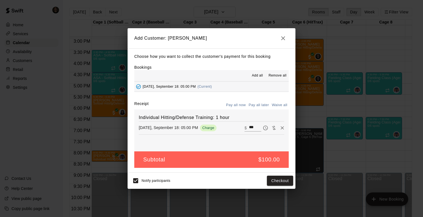
click at [173, 153] on div "Subtotal $100.00" at bounding box center [211, 160] width 154 height 17
click at [172, 160] on div "Subtotal $100.00" at bounding box center [211, 160] width 154 height 17
click at [206, 161] on div "Subtotal $100.00" at bounding box center [211, 160] width 154 height 17
click at [282, 182] on button "Checkout" at bounding box center [280, 181] width 26 height 10
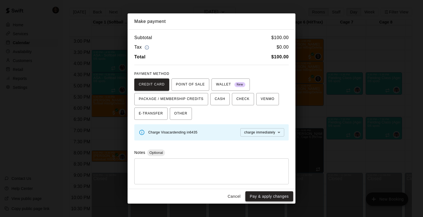
click at [266, 196] on button "Pay & apply changes" at bounding box center [269, 197] width 48 height 10
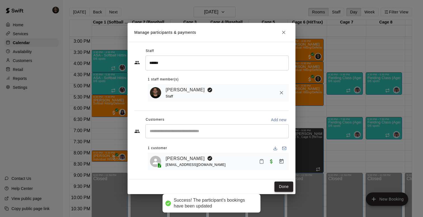
click at [283, 186] on button "Done" at bounding box center [284, 187] width 19 height 10
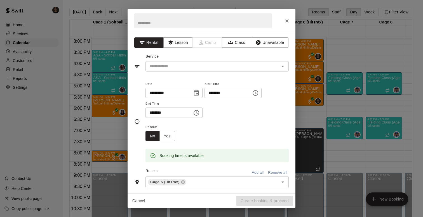
click at [196, 114] on icon "Choose time, selected time is 6:30 PM" at bounding box center [197, 113] width 6 height 6
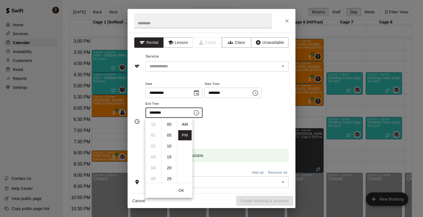
scroll to position [10, 0]
click at [150, 137] on li "07" at bounding box center [153, 135] width 13 height 10
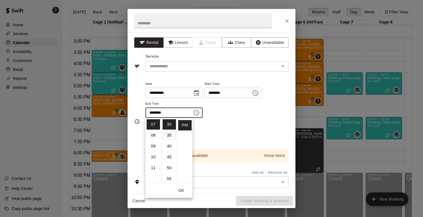
scroll to position [0, 0]
click at [170, 125] on li "00" at bounding box center [169, 124] width 13 height 10
type input "********"
click at [212, 131] on div "Repeats No Yes" at bounding box center [217, 133] width 143 height 18
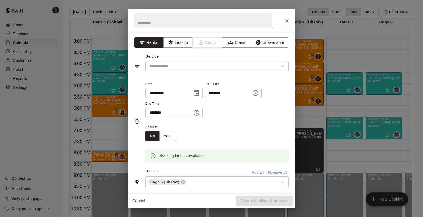
click at [209, 23] on input "text" at bounding box center [203, 20] width 138 height 15
type input "**********"
click at [181, 46] on button "Lesson" at bounding box center [177, 42] width 29 height 10
click at [175, 63] on input "text" at bounding box center [208, 66] width 123 height 7
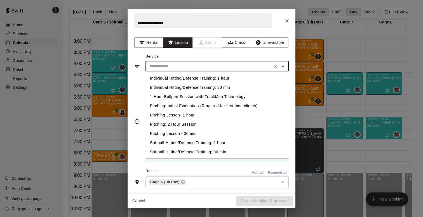
click at [170, 81] on li "Individual Hitting/Defense Training: 1 hour" at bounding box center [217, 78] width 143 height 9
type input "**********"
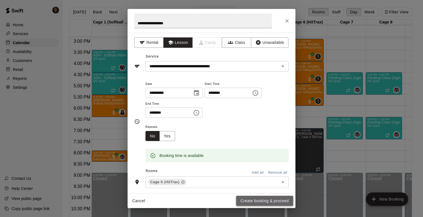
click at [245, 201] on button "Create booking & proceed" at bounding box center [264, 201] width 57 height 10
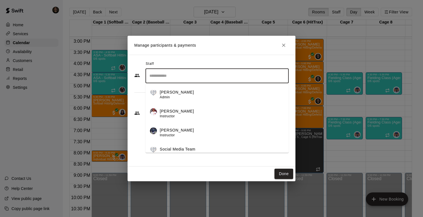
click at [176, 77] on input "Search staff" at bounding box center [217, 76] width 138 height 10
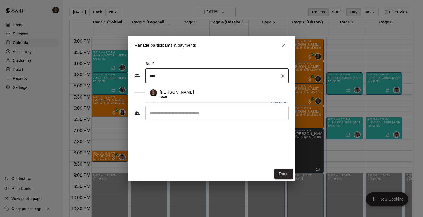
click at [162, 96] on span "Staff" at bounding box center [163, 97] width 7 height 4
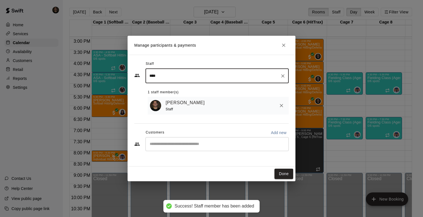
type input "****"
click at [165, 146] on input "Start typing to search customers..." at bounding box center [217, 145] width 138 height 6
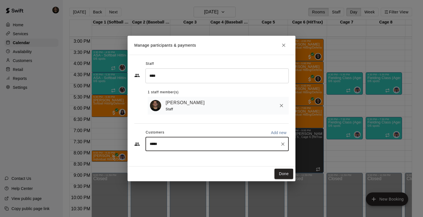
type input "******"
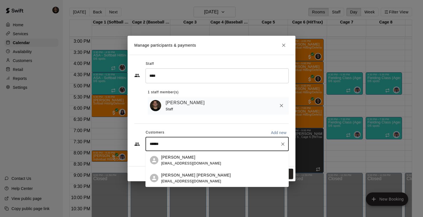
click at [171, 161] on span "[EMAIL_ADDRESS][DOMAIN_NAME]" at bounding box center [191, 163] width 60 height 4
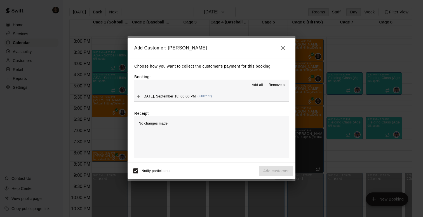
click at [176, 95] on span "[DATE], September 18: 06:00 PM" at bounding box center [169, 96] width 53 height 4
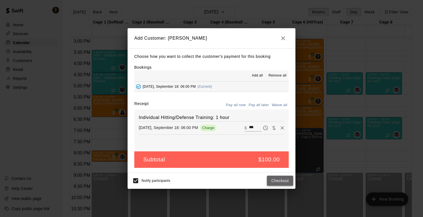
click at [275, 179] on button "Checkout" at bounding box center [280, 181] width 26 height 10
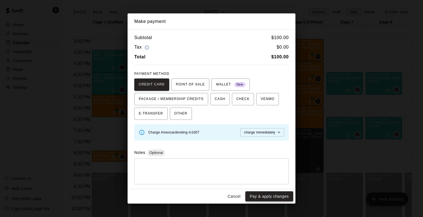
click at [277, 196] on button "Pay & apply changes" at bounding box center [269, 197] width 48 height 10
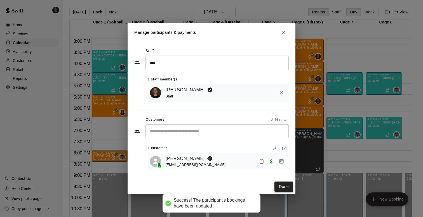
click at [287, 185] on button "Done" at bounding box center [284, 187] width 19 height 10
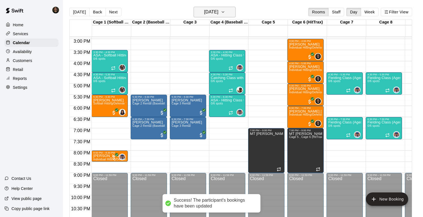
click at [210, 12] on h6 "[DATE]" at bounding box center [211, 12] width 14 height 8
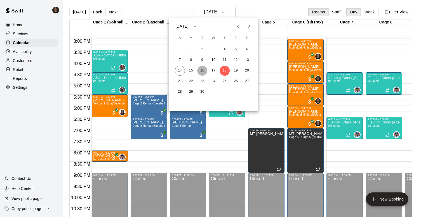
click at [202, 73] on button "16" at bounding box center [202, 71] width 10 height 10
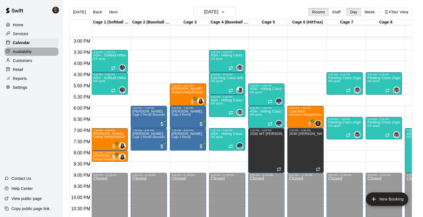
click at [25, 50] on p "Availability" at bounding box center [22, 52] width 19 height 6
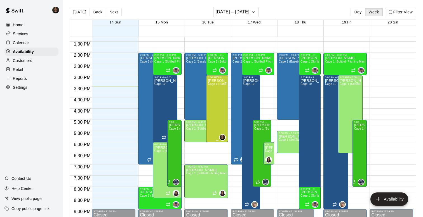
scroll to position [296, 0]
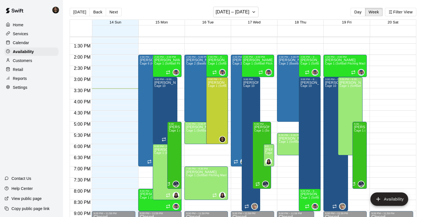
click at [26, 41] on p "Calendar" at bounding box center [21, 43] width 16 height 6
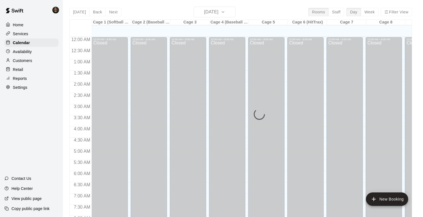
scroll to position [334, 0]
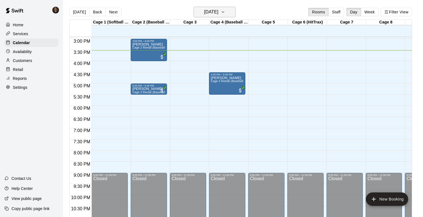
click at [204, 11] on h6 "[DATE]" at bounding box center [211, 12] width 14 height 8
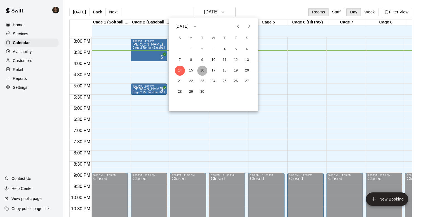
click at [201, 71] on button "16" at bounding box center [202, 71] width 10 height 10
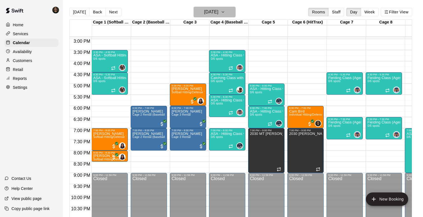
click at [215, 14] on h6 "[DATE]" at bounding box center [211, 12] width 14 height 8
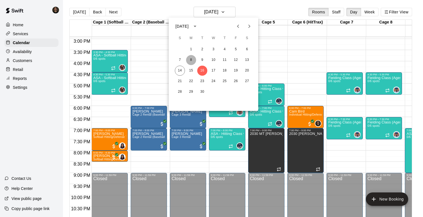
click at [190, 59] on button "8" at bounding box center [191, 60] width 10 height 10
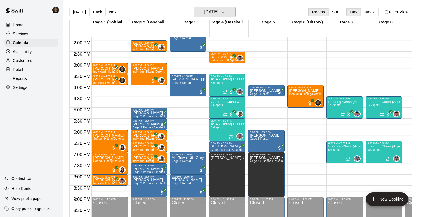
scroll to position [310, 0]
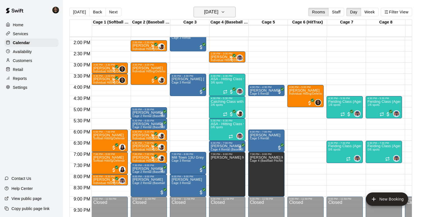
click at [208, 11] on h6 "[DATE]" at bounding box center [211, 12] width 14 height 8
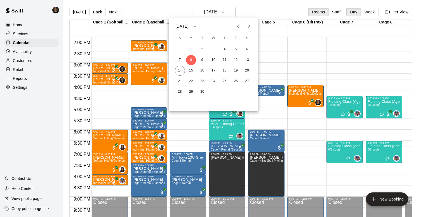
click at [287, 43] on div at bounding box center [211, 108] width 423 height 217
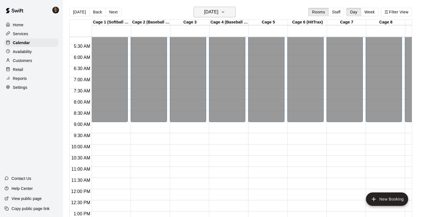
scroll to position [112, 0]
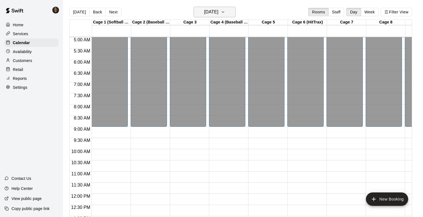
click at [215, 14] on h6 "[DATE]" at bounding box center [211, 12] width 14 height 8
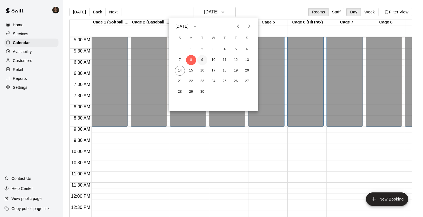
click at [204, 62] on button "9" at bounding box center [202, 60] width 10 height 10
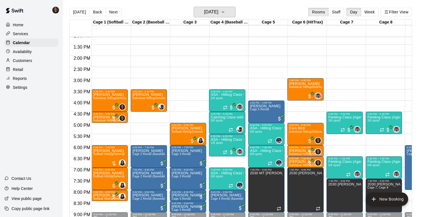
scroll to position [298, 0]
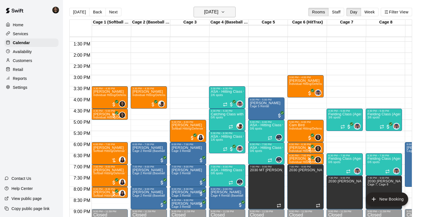
click at [210, 17] on button "[DATE]" at bounding box center [215, 12] width 42 height 11
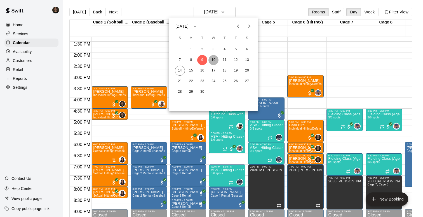
click at [214, 61] on button "10" at bounding box center [213, 60] width 10 height 10
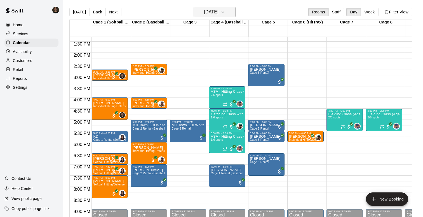
click at [204, 12] on h6 "[DATE]" at bounding box center [211, 12] width 14 height 8
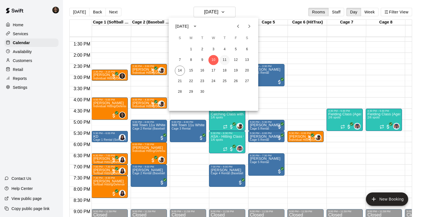
click at [226, 61] on button "11" at bounding box center [225, 60] width 10 height 10
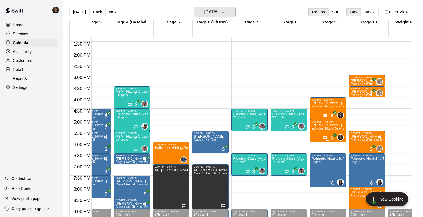
scroll to position [0, 96]
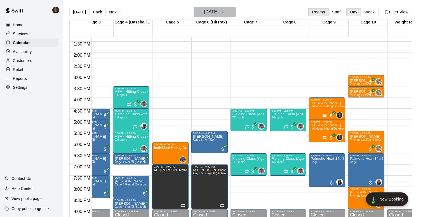
click at [225, 10] on icon "button" at bounding box center [223, 12] width 4 height 7
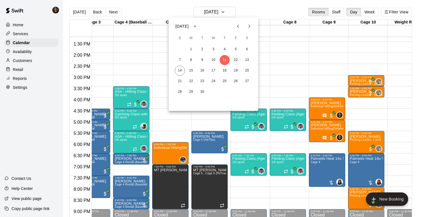
click at [237, 59] on button "12" at bounding box center [236, 60] width 10 height 10
